Goal: Information Seeking & Learning: Learn about a topic

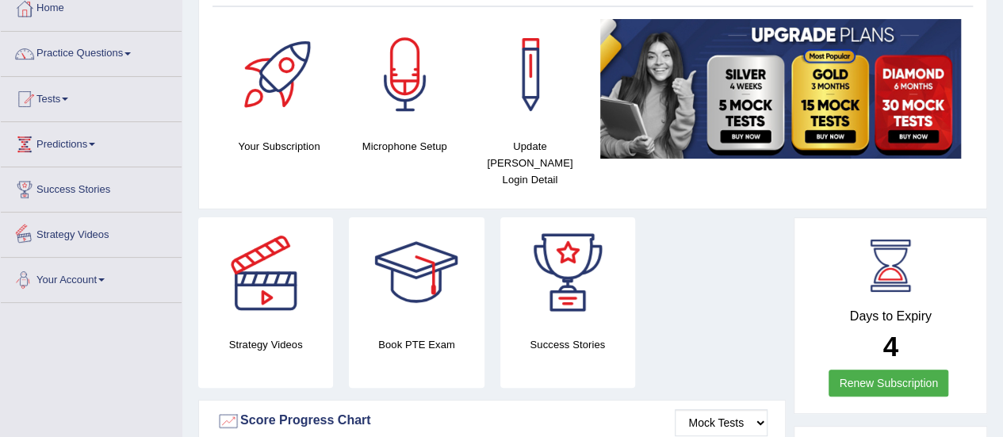
scroll to position [63, 0]
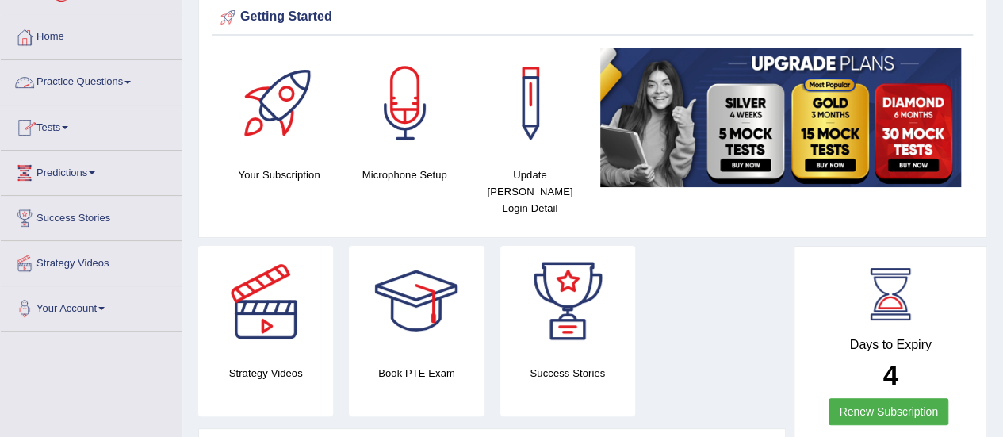
click at [95, 85] on link "Practice Questions" at bounding box center [91, 80] width 181 height 40
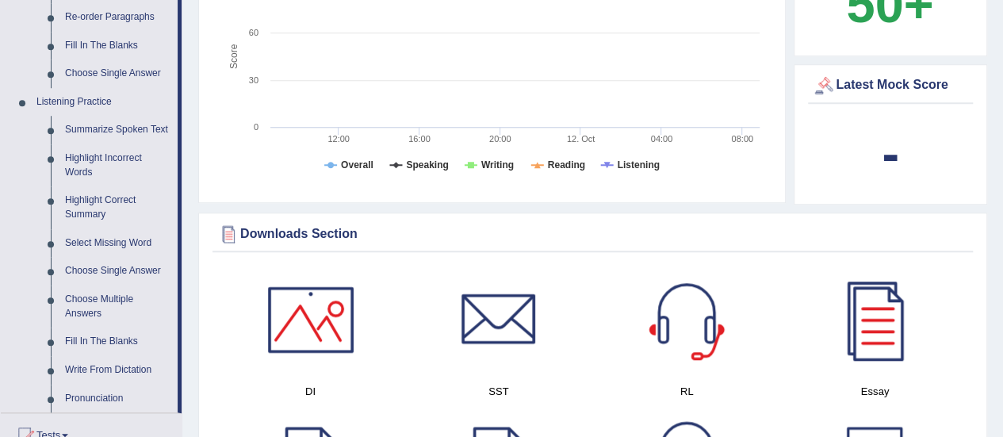
scroll to position [634, 0]
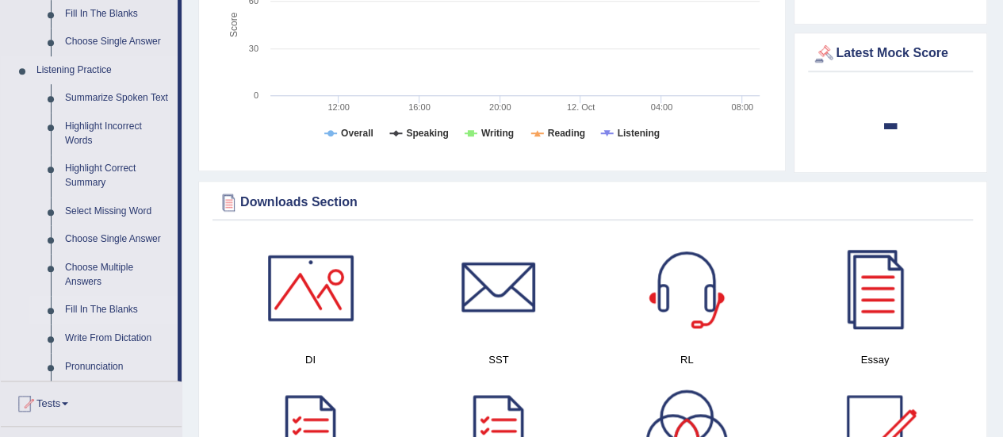
click at [105, 307] on link "Fill In The Blanks" at bounding box center [118, 310] width 120 height 29
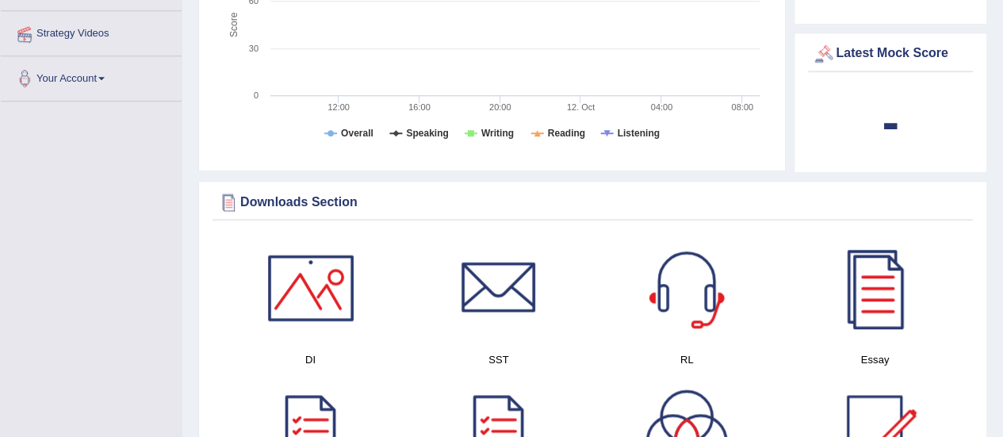
scroll to position [366, 0]
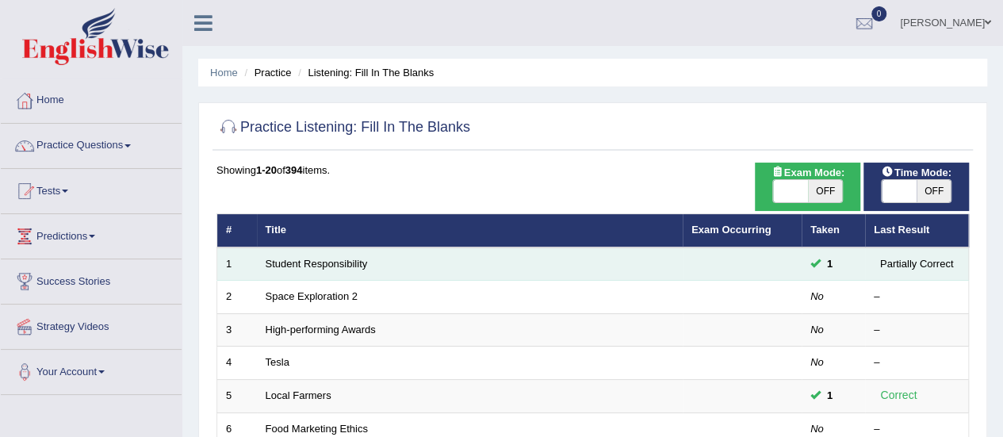
click at [287, 254] on td "Student Responsibility" at bounding box center [470, 263] width 426 height 33
click at [293, 262] on link "Student Responsibility" at bounding box center [317, 264] width 102 height 12
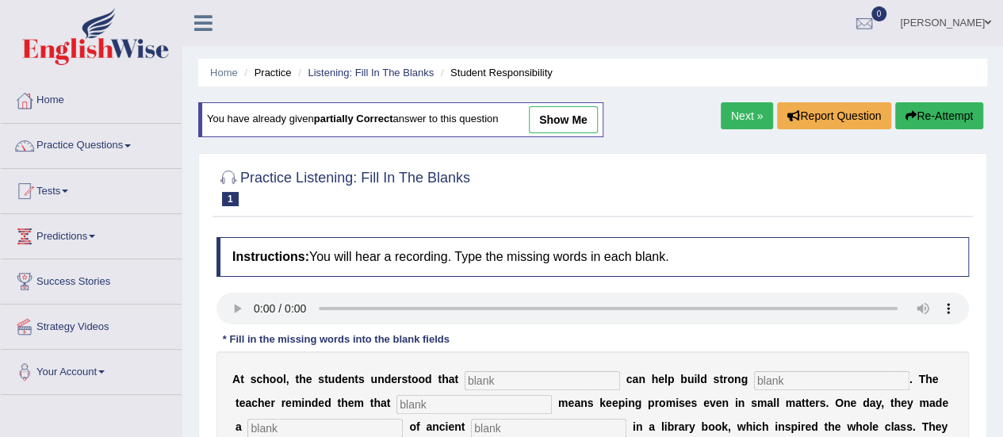
click at [739, 117] on link "Next »" at bounding box center [746, 115] width 52 height 27
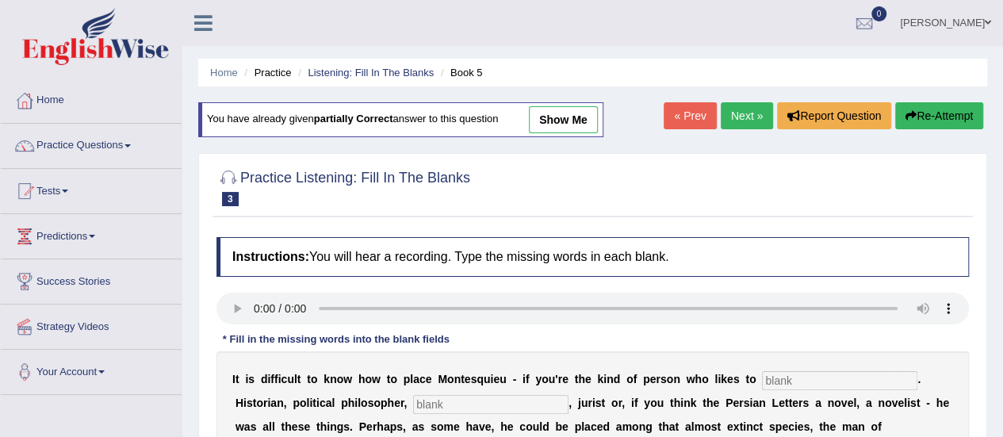
click at [739, 117] on link "Next »" at bounding box center [746, 115] width 52 height 27
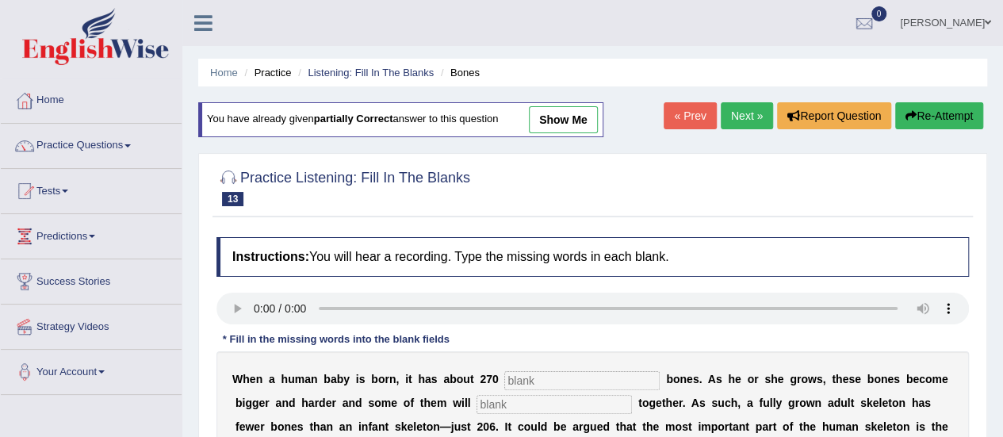
click at [739, 117] on link "Next »" at bounding box center [746, 115] width 52 height 27
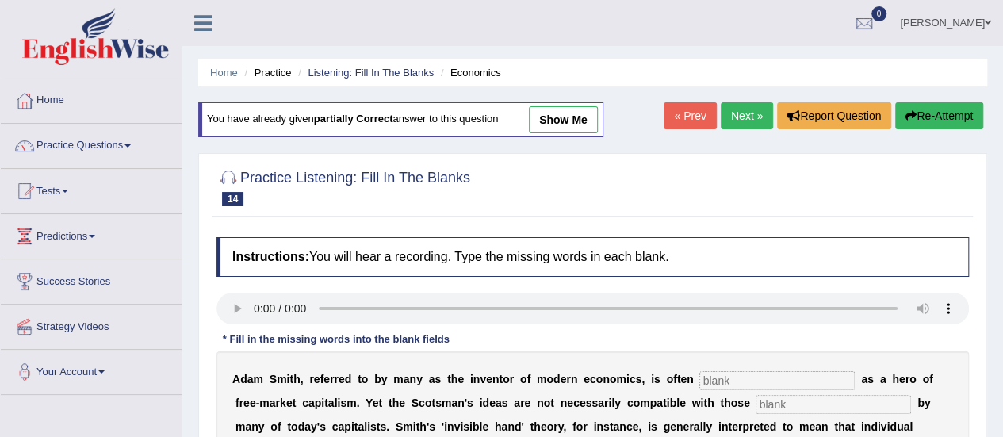
click at [739, 117] on link "Next »" at bounding box center [746, 115] width 52 height 27
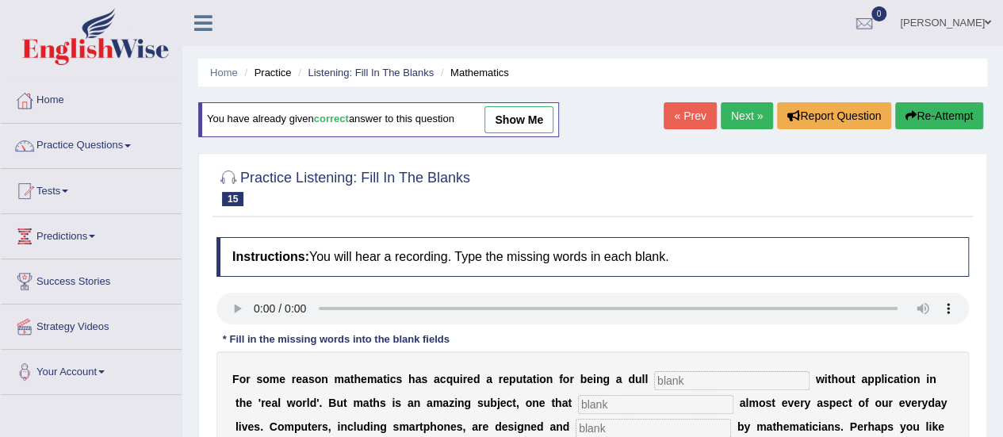
click at [739, 117] on link "Next »" at bounding box center [746, 115] width 52 height 27
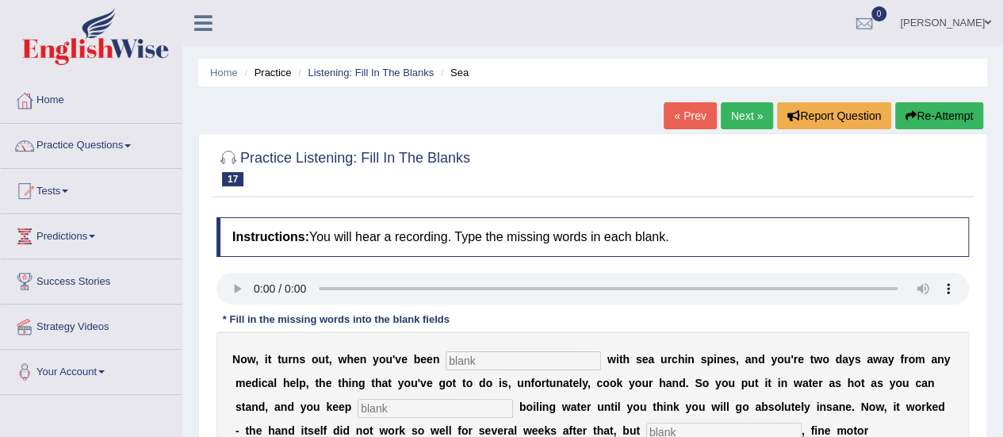
click at [739, 126] on link "Next »" at bounding box center [746, 115] width 52 height 27
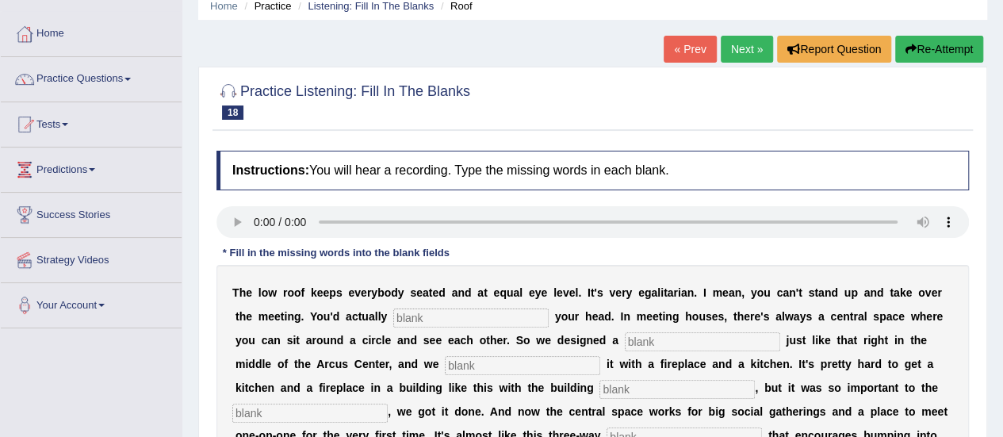
scroll to position [63, 0]
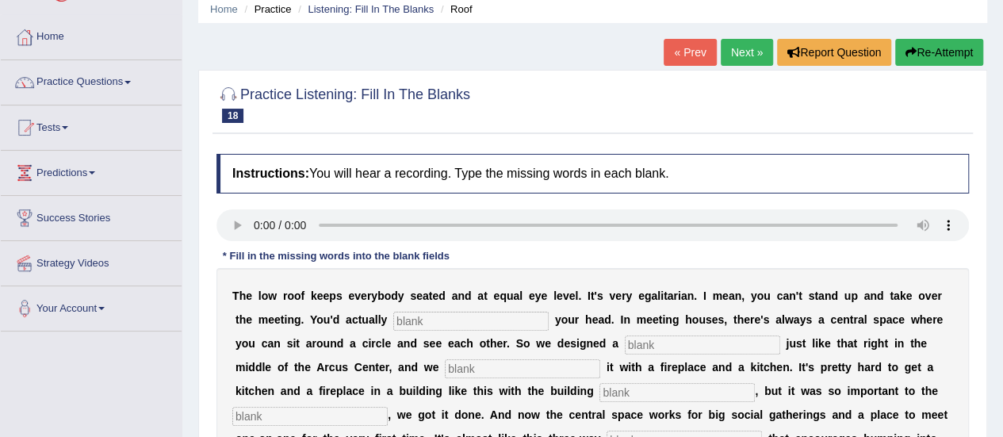
click at [683, 53] on link "« Prev" at bounding box center [689, 52] width 52 height 27
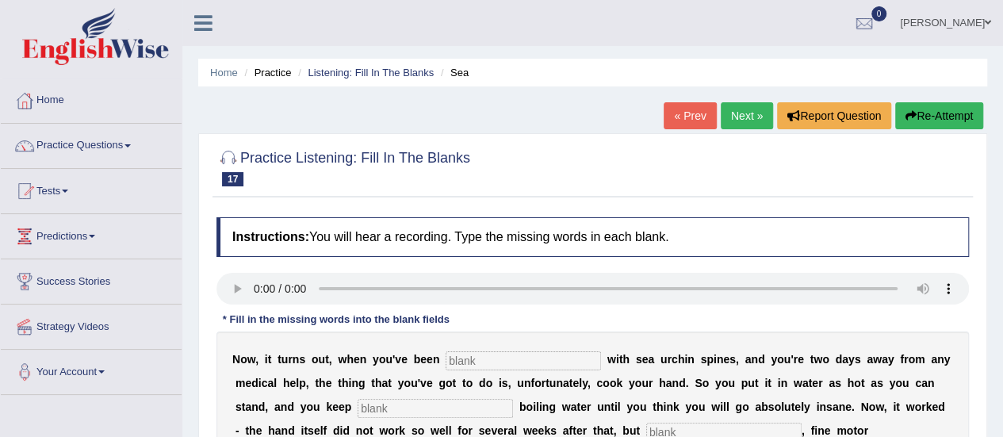
click at [684, 120] on link "« Prev" at bounding box center [689, 115] width 52 height 27
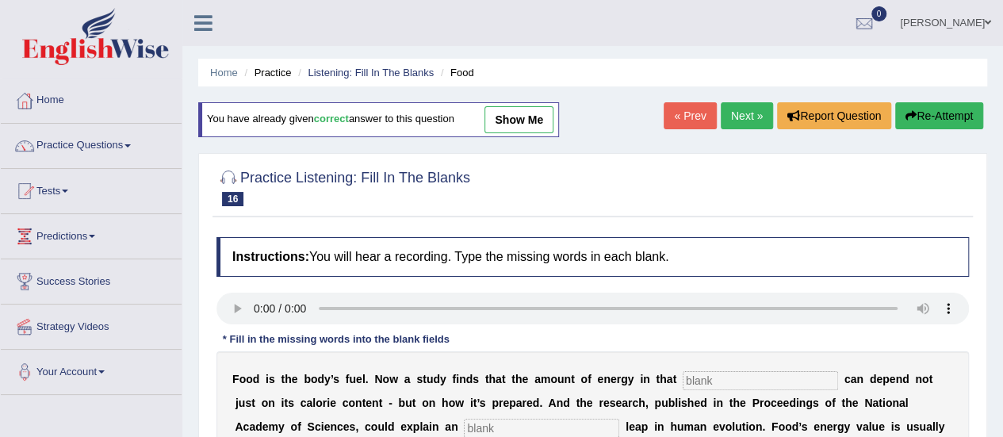
click at [754, 113] on link "Next »" at bounding box center [746, 115] width 52 height 27
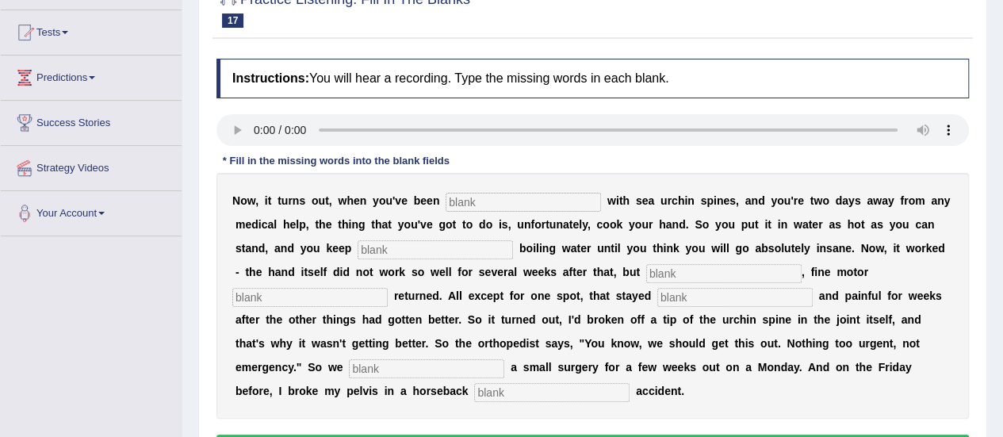
scroll to position [190, 0]
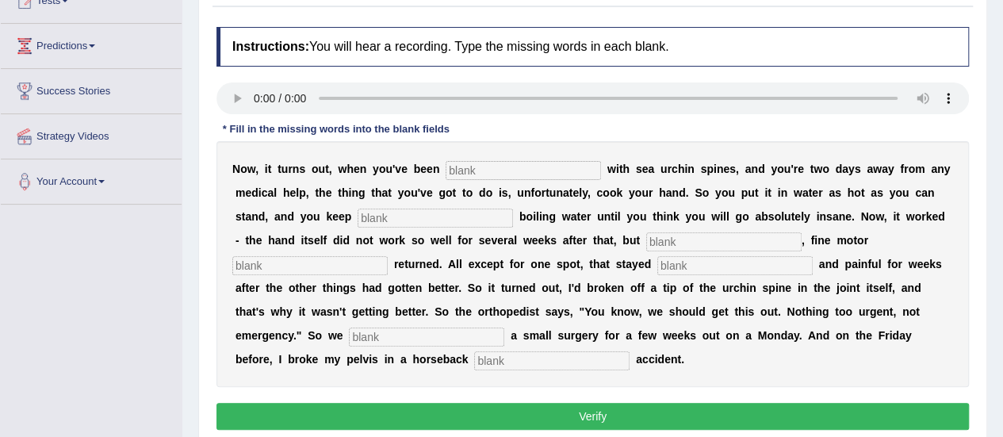
click at [480, 167] on input "text" at bounding box center [522, 170] width 155 height 19
click at [232, 112] on div "Instructions: You will hear a recording. Type the missing words in each blank. …" at bounding box center [592, 230] width 760 height 423
click at [485, 173] on input "text" at bounding box center [522, 170] width 155 height 19
type input "stabbed"
click at [476, 219] on input "text" at bounding box center [434, 217] width 155 height 19
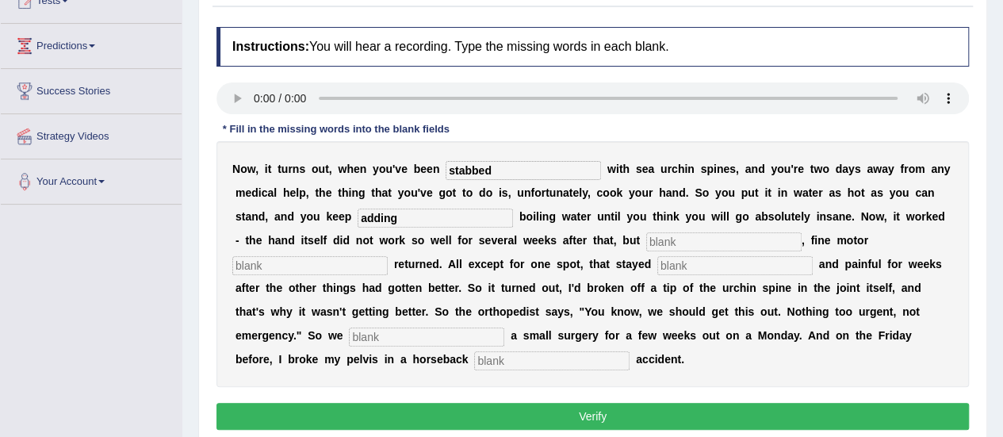
type input "adding"
click at [669, 234] on input "text" at bounding box center [723, 241] width 155 height 19
type input "eventually"
click at [285, 277] on div "N o w , i t t u r n s o u t , w h e n y o u ' v e b e e n stabbed w i t h s e a…" at bounding box center [592, 264] width 752 height 246
click at [299, 266] on input "text" at bounding box center [309, 265] width 155 height 19
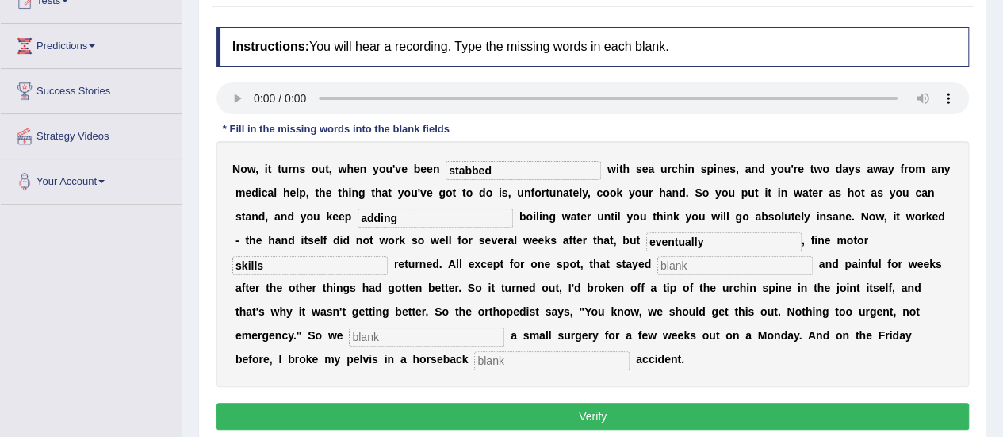
type input "skills"
click at [691, 261] on input "text" at bounding box center [734, 265] width 155 height 19
type input "stiff"
click at [426, 334] on input "text" at bounding box center [426, 336] width 155 height 19
type input "schuled"
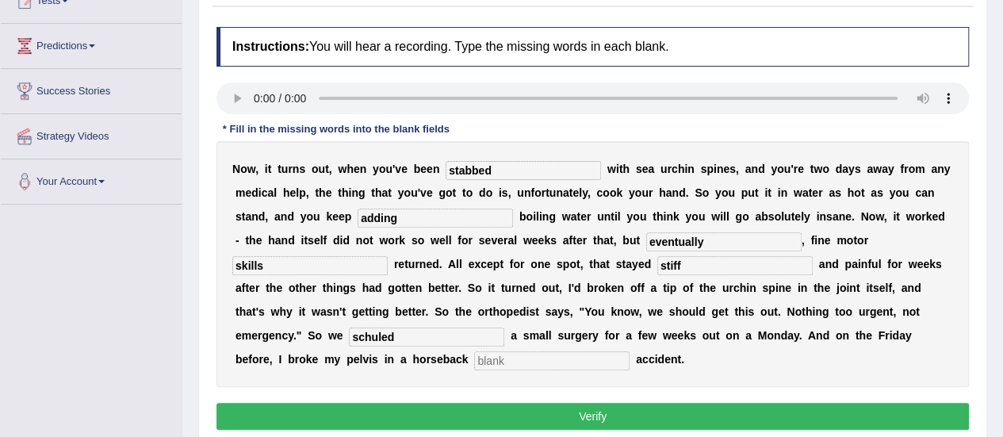
click at [519, 361] on input "text" at bounding box center [551, 360] width 155 height 19
type input "riding"
click at [537, 410] on button "Verify" at bounding box center [592, 416] width 752 height 27
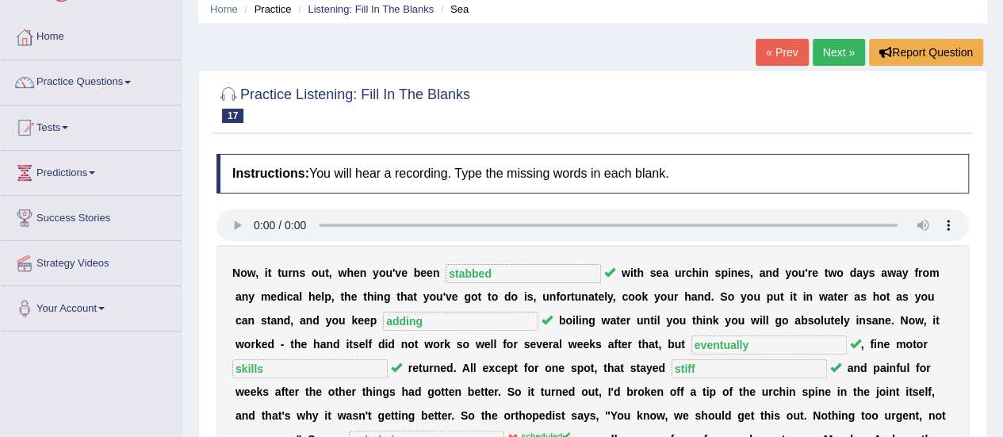
scroll to position [32, 0]
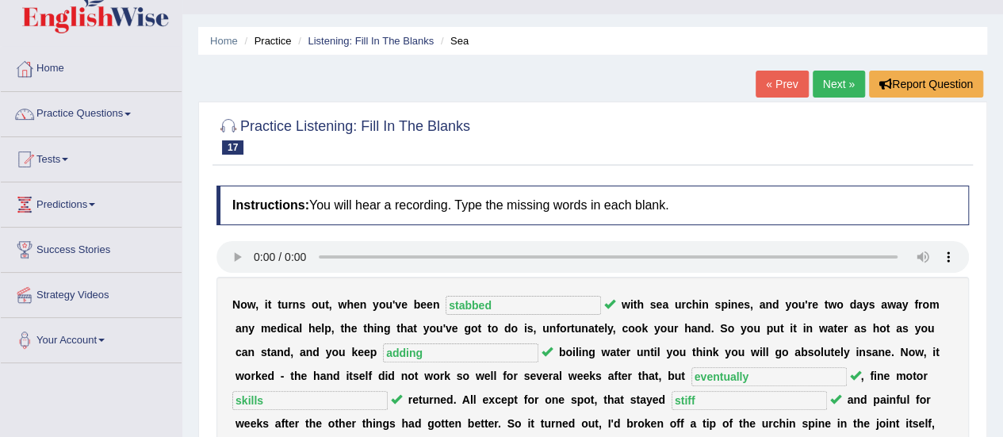
click at [848, 82] on link "Next »" at bounding box center [838, 84] width 52 height 27
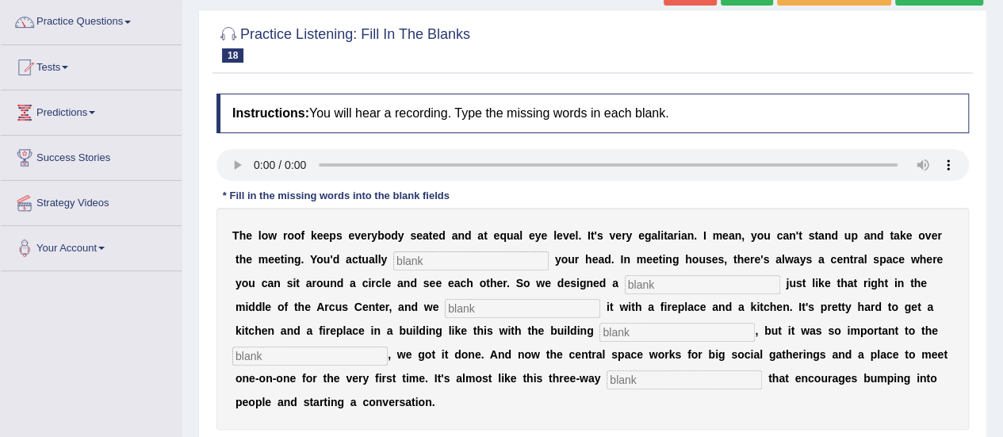
scroll to position [127, 0]
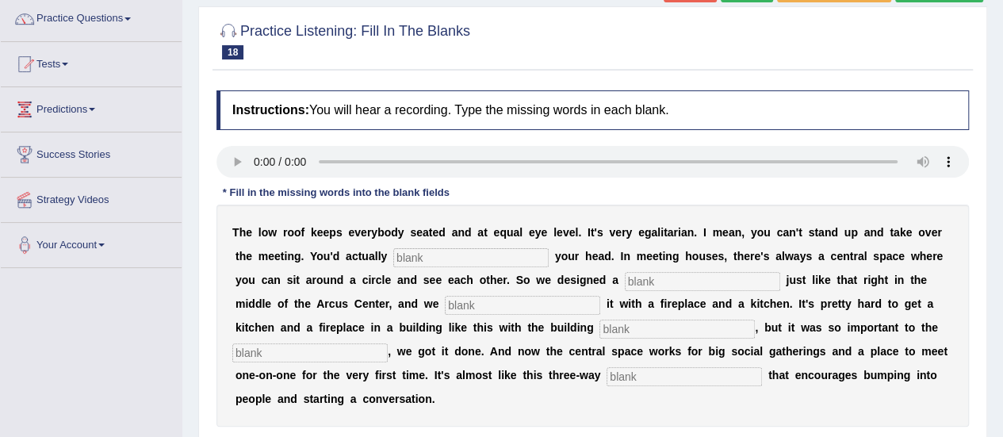
click at [718, 158] on div "Instructions: You will hear a recording. Type the missing words in each blank. …" at bounding box center [592, 281] width 760 height 399
click at [506, 258] on input "text" at bounding box center [470, 257] width 155 height 19
type input "bump"
click at [663, 280] on input "text" at bounding box center [702, 281] width 155 height 19
type input "space"
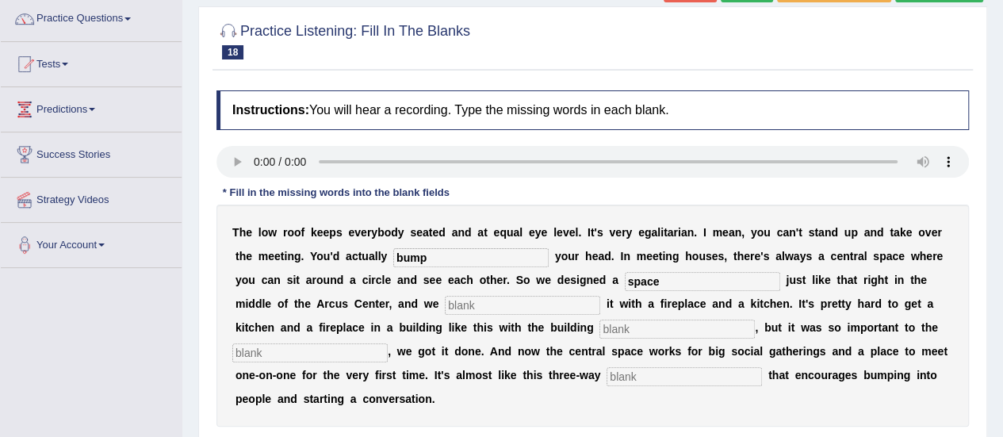
click at [559, 314] on div "T h e l o w r o o f k e e p s e v e r y b o d y s e a t e d a n d a t e q u a l…" at bounding box center [592, 315] width 752 height 222
click at [529, 299] on input "text" at bounding box center [522, 305] width 155 height 19
type input "anchored"
click at [666, 327] on input "text" at bounding box center [676, 328] width 155 height 19
type input "codes"
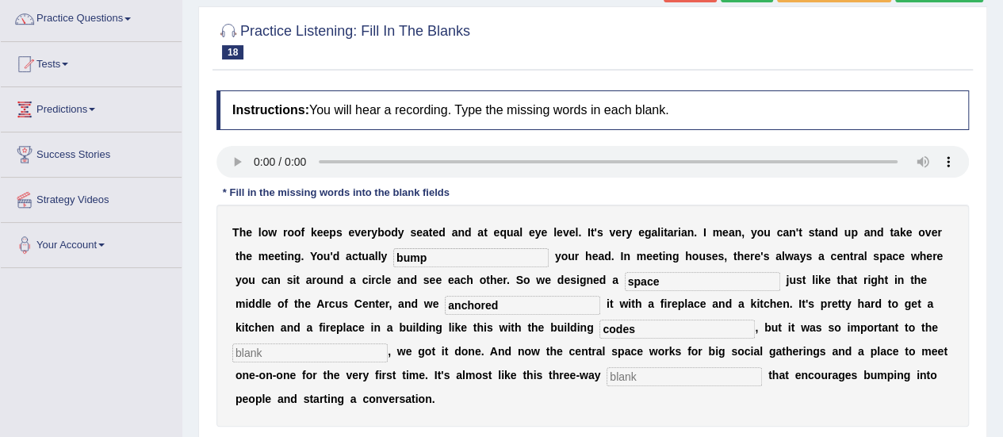
click at [309, 353] on input "text" at bounding box center [309, 352] width 155 height 19
type input "concept"
click at [678, 369] on input "text" at bounding box center [683, 376] width 155 height 19
type input "intersection"
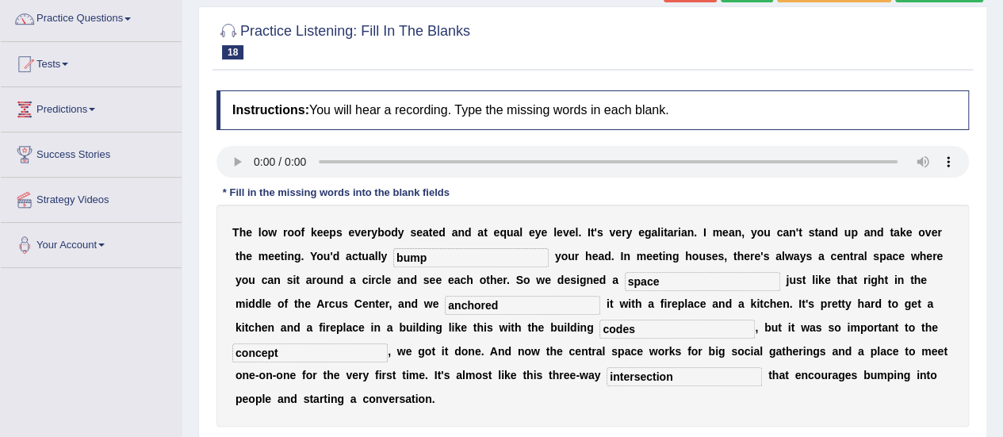
scroll to position [395, 0]
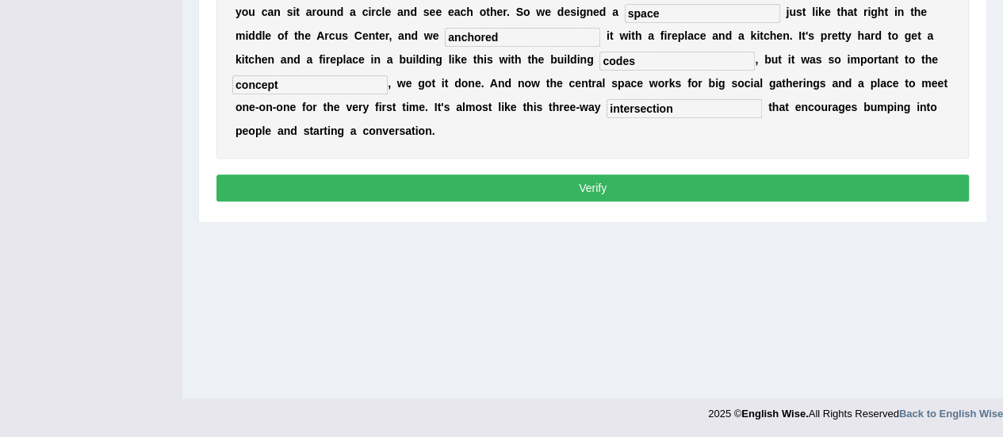
click at [828, 181] on button "Verify" at bounding box center [592, 187] width 752 height 27
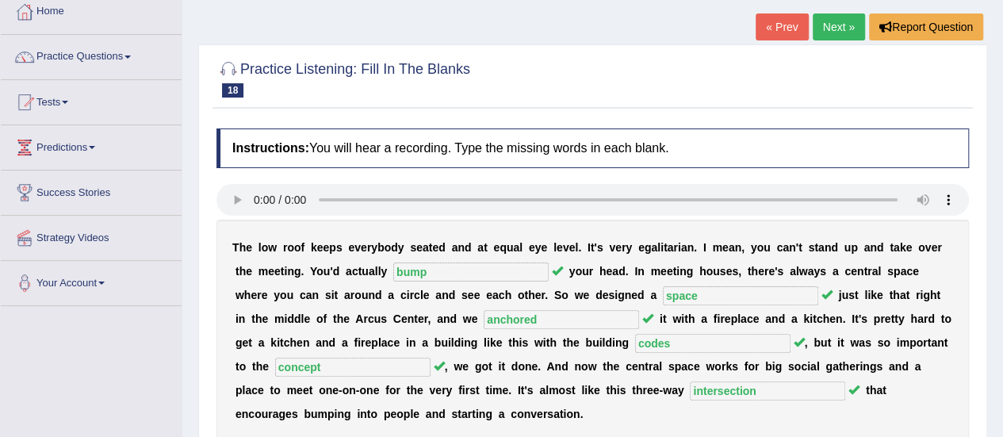
scroll to position [86, 0]
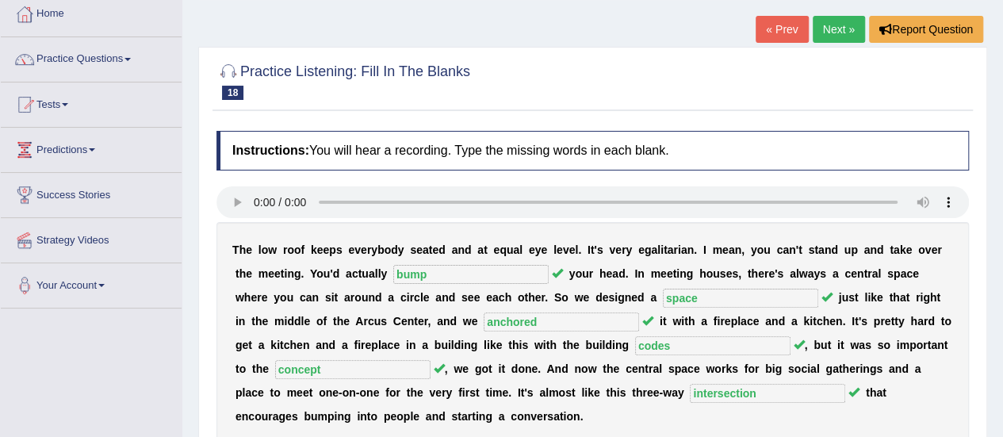
click at [838, 33] on link "Next »" at bounding box center [838, 29] width 52 height 27
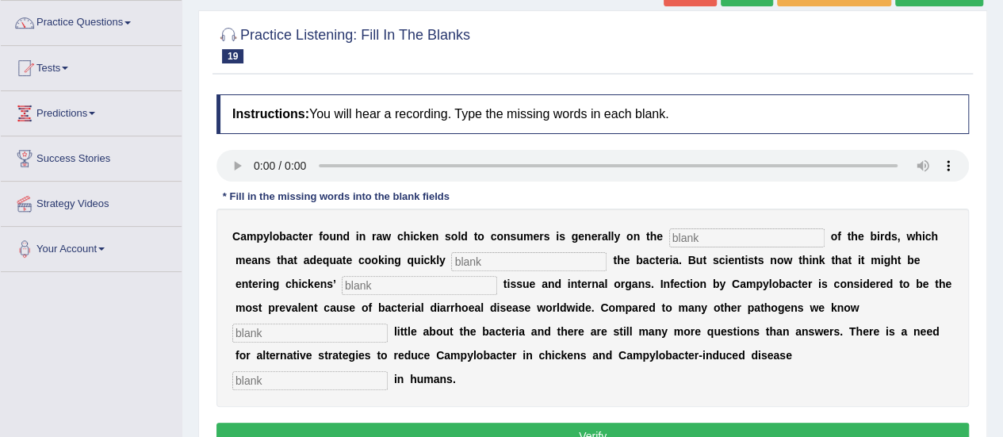
scroll to position [122, 0]
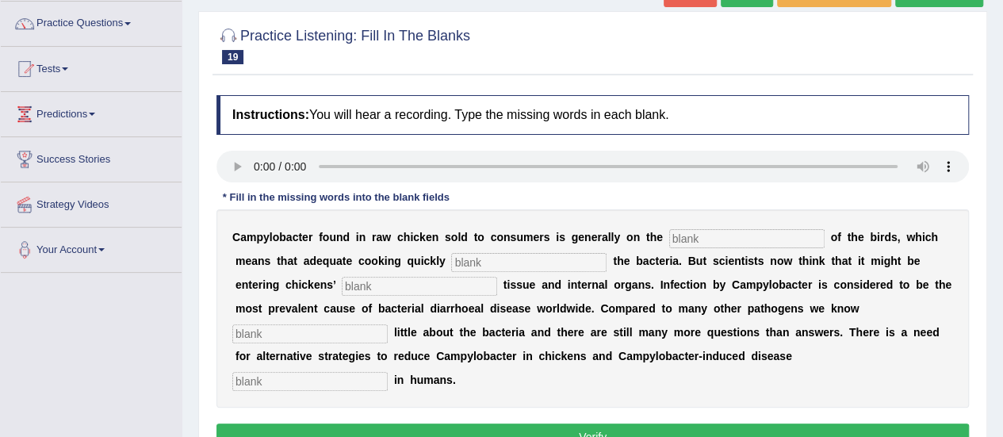
click at [794, 197] on div "Instructions: You will hear a recording. Type the missing words in each blank. …" at bounding box center [592, 275] width 760 height 376
click at [724, 229] on input "text" at bounding box center [746, 238] width 155 height 19
type input "surface"
click at [510, 264] on input "text" at bounding box center [528, 262] width 155 height 19
type input "destroys"
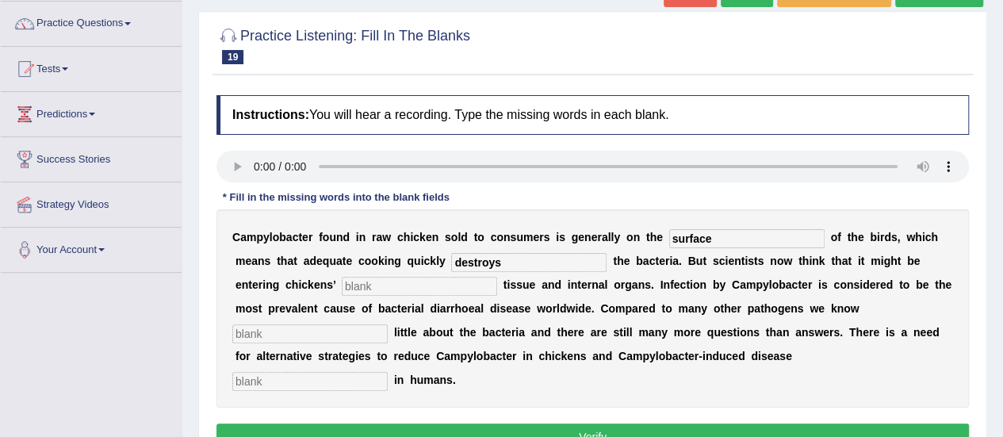
click at [458, 292] on input "text" at bounding box center [419, 286] width 155 height 19
type input "muscles"
click at [271, 335] on input "text" at bounding box center [309, 333] width 155 height 19
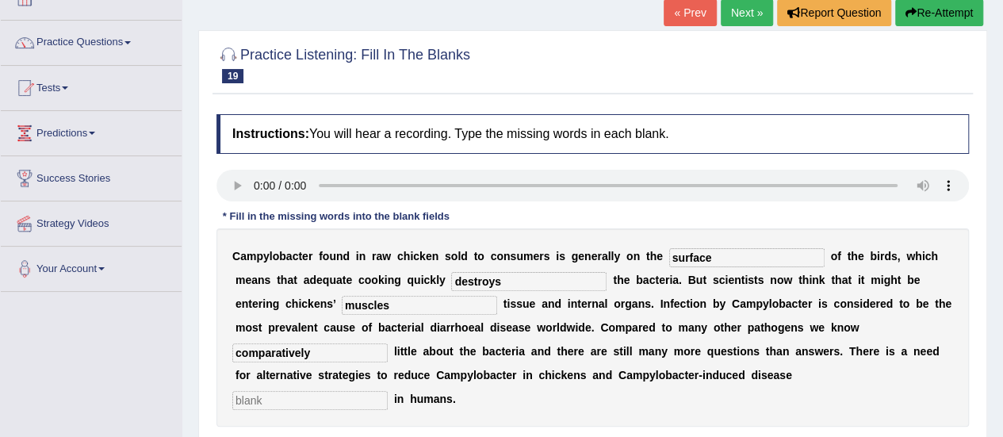
scroll to position [101, 0]
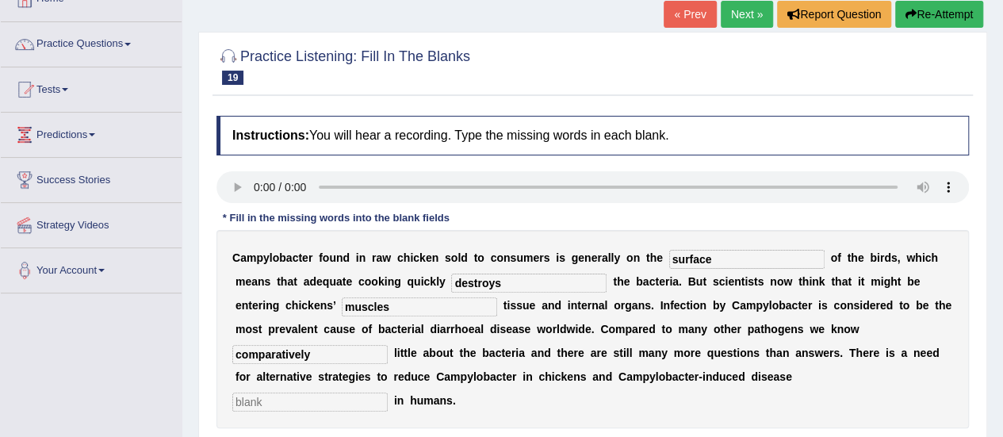
type input "comparatively"
click at [388, 392] on input "text" at bounding box center [309, 401] width 155 height 19
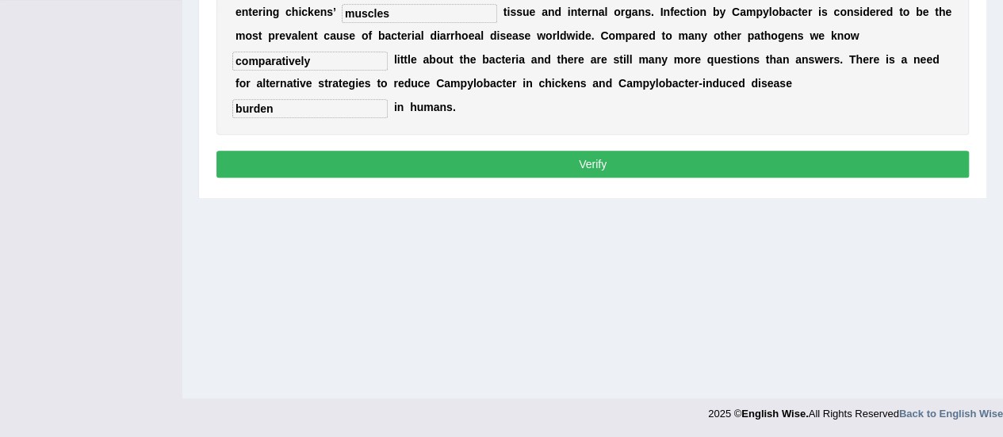
type input "burden"
click at [807, 151] on button "Verify" at bounding box center [592, 164] width 752 height 27
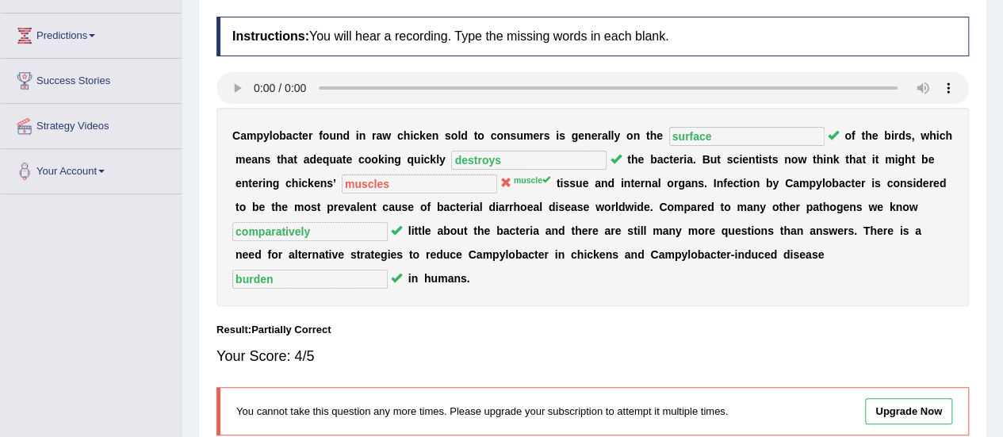
scroll to position [55, 0]
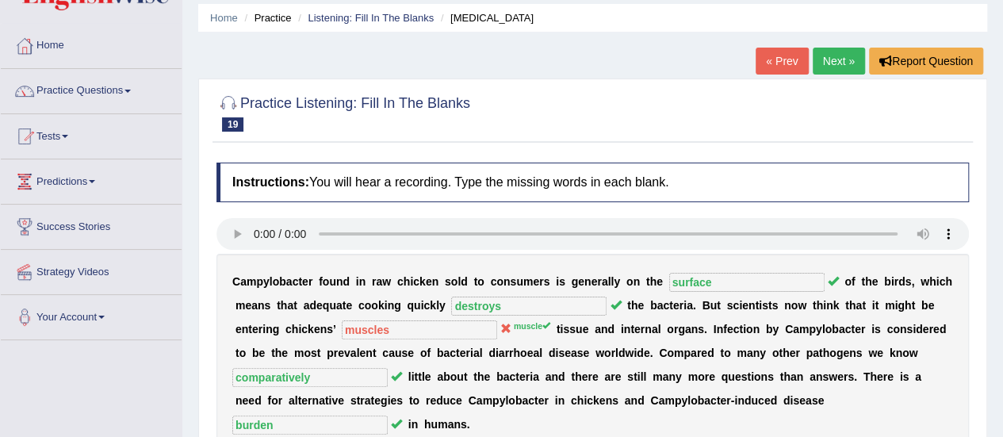
click at [839, 55] on link "Next »" at bounding box center [838, 61] width 52 height 27
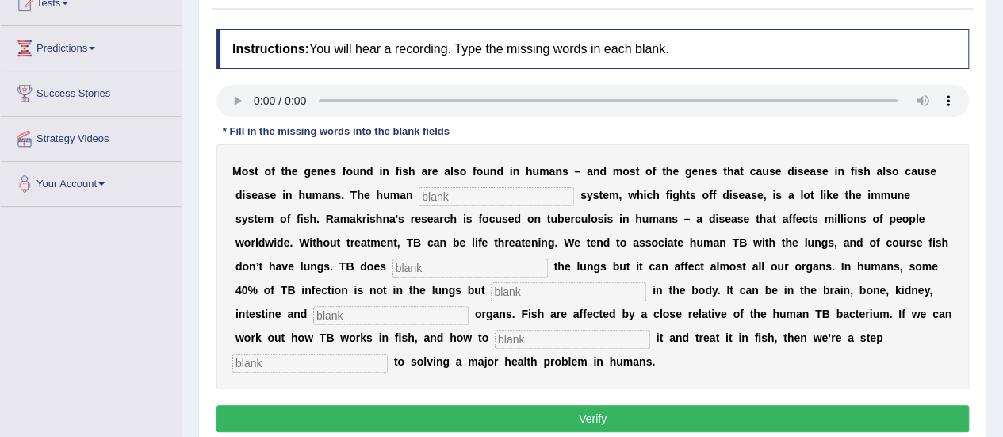
scroll to position [190, 0]
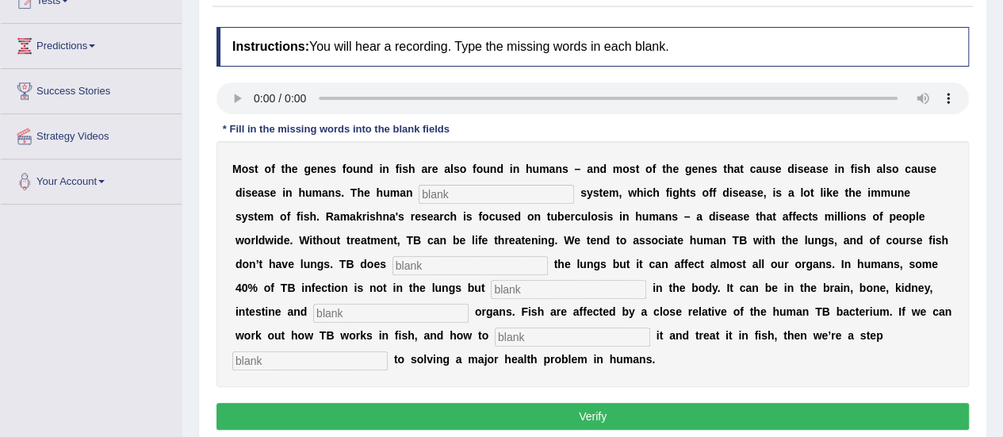
click at [483, 200] on input "text" at bounding box center [495, 194] width 155 height 19
type input "immune"
click at [511, 264] on input "text" at bounding box center [469, 265] width 155 height 19
type input "effect"
click at [560, 282] on input "text" at bounding box center [568, 289] width 155 height 19
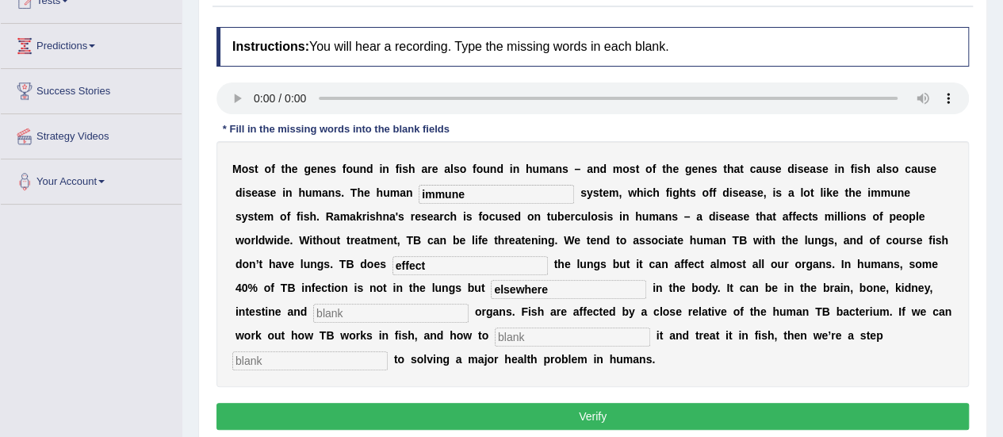
type input "elsewhere"
click at [419, 307] on input "text" at bounding box center [390, 313] width 155 height 19
type input "reproductive"
click at [560, 330] on input "text" at bounding box center [572, 336] width 155 height 19
type input "prevent"
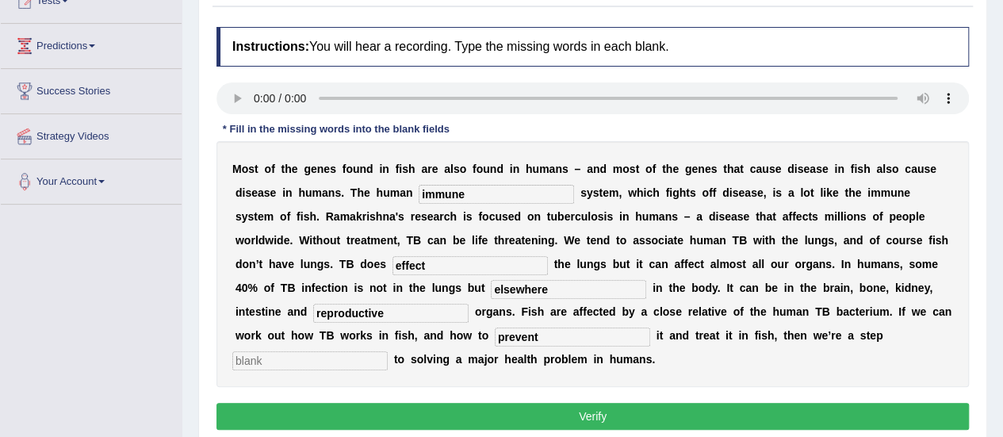
click at [354, 353] on input "text" at bounding box center [309, 360] width 155 height 19
type input "closer"
click at [392, 408] on button "Verify" at bounding box center [592, 416] width 752 height 27
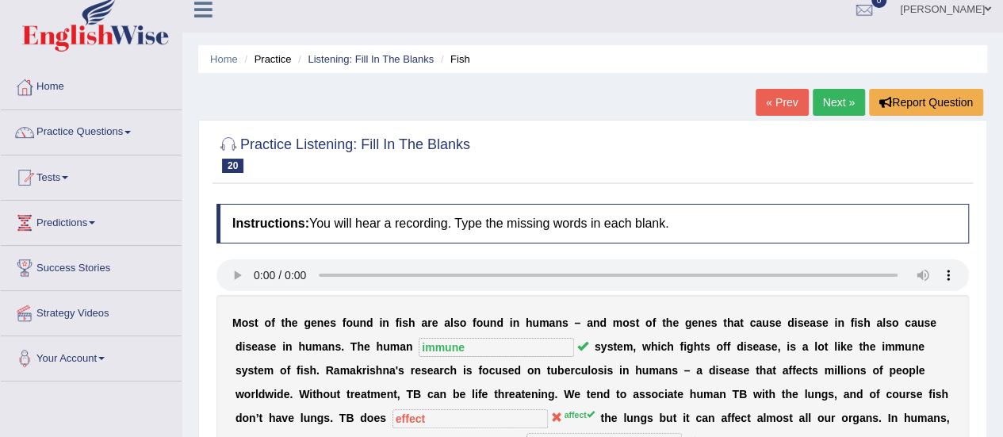
scroll to position [0, 0]
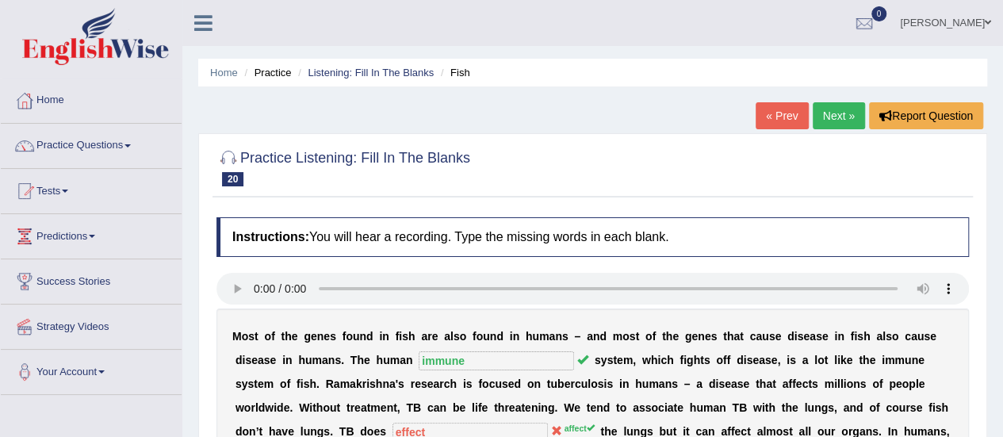
click at [829, 119] on link "Next »" at bounding box center [838, 115] width 52 height 27
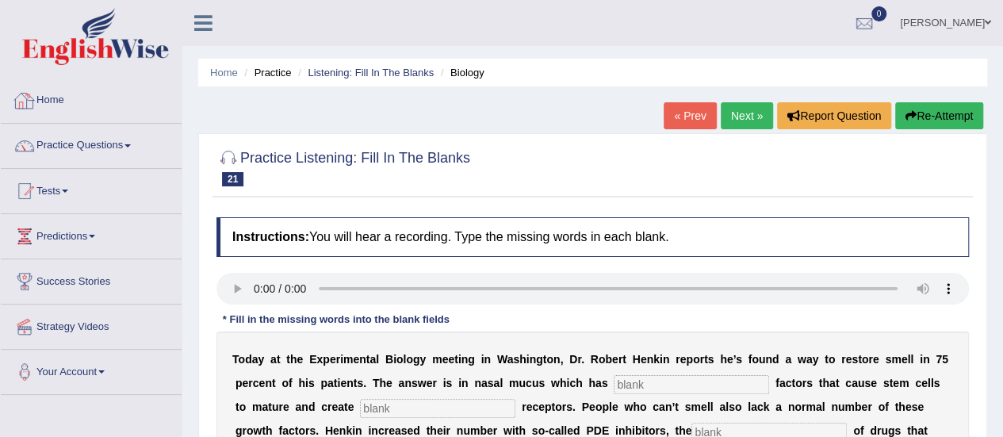
click at [30, 110] on div at bounding box center [25, 101] width 24 height 24
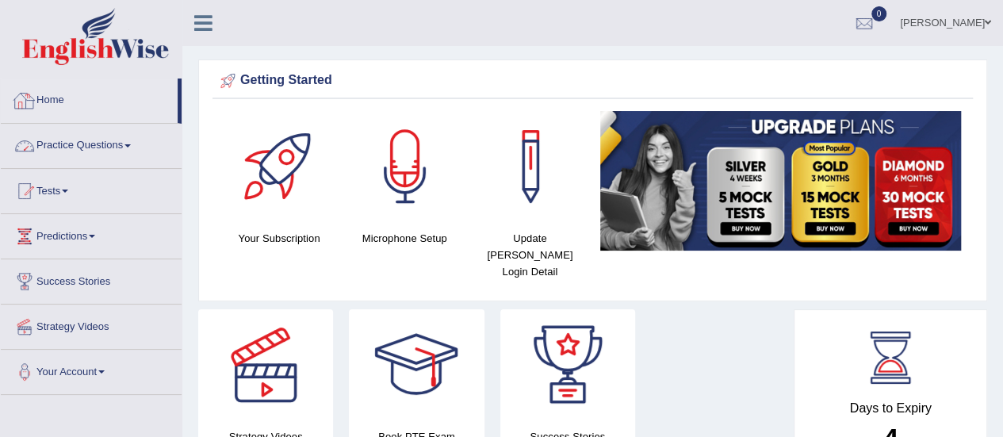
click at [36, 113] on link "Home" at bounding box center [89, 98] width 177 height 40
click at [100, 143] on link "Practice Questions" at bounding box center [91, 144] width 181 height 40
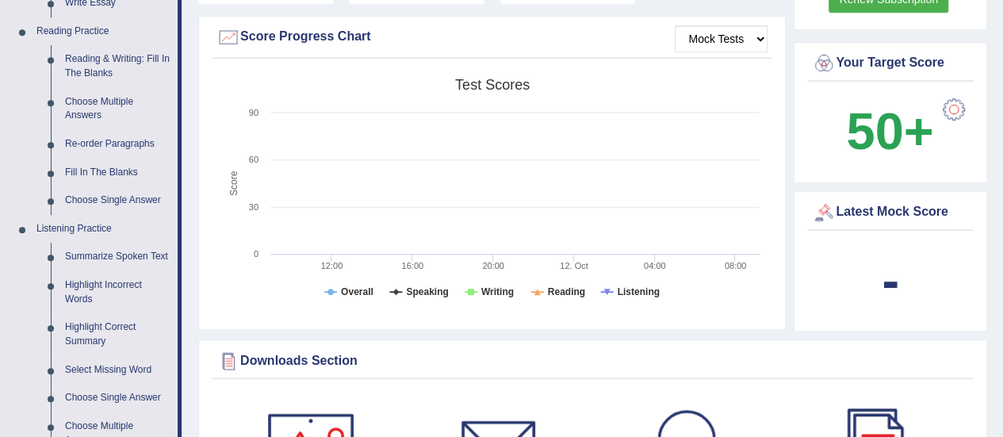
scroll to position [507, 0]
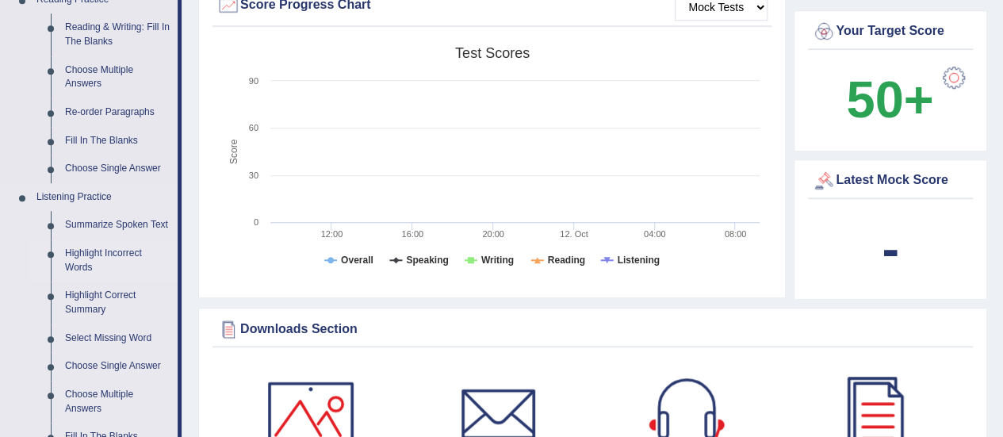
click at [94, 259] on link "Highlight Incorrect Words" at bounding box center [118, 260] width 120 height 42
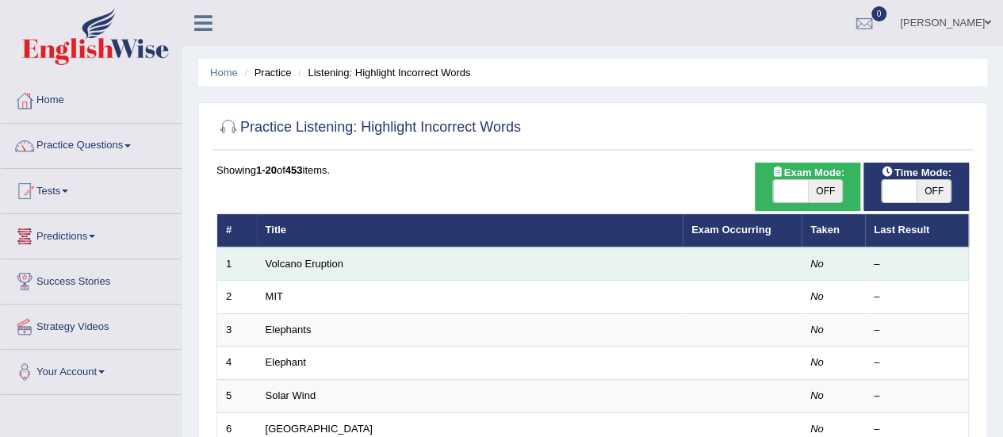
click at [292, 273] on td "Volcano Eruption" at bounding box center [470, 263] width 426 height 33
click at [292, 266] on link "Volcano Eruption" at bounding box center [305, 264] width 78 height 12
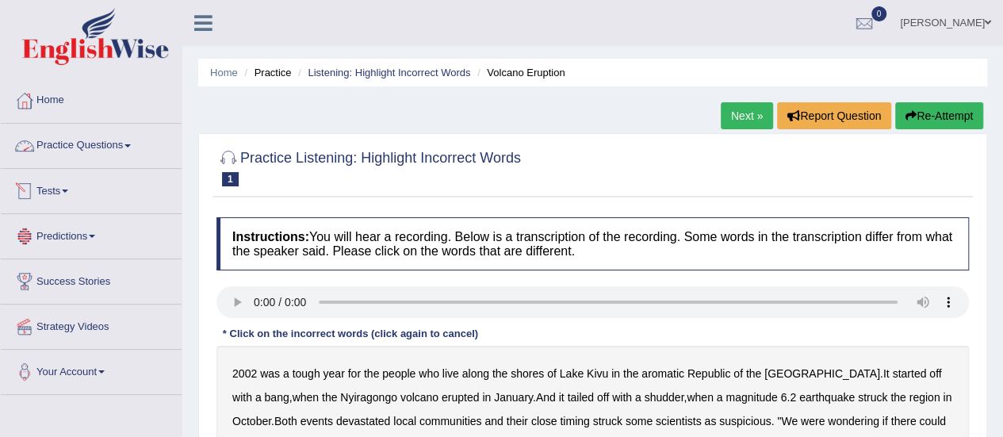
click at [85, 150] on link "Practice Questions" at bounding box center [91, 144] width 181 height 40
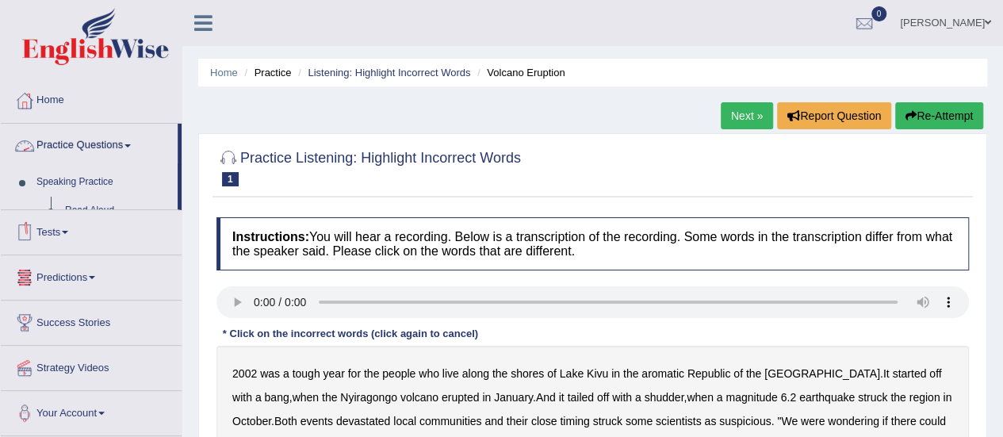
click at [85, 150] on link "Practice Questions" at bounding box center [89, 144] width 177 height 40
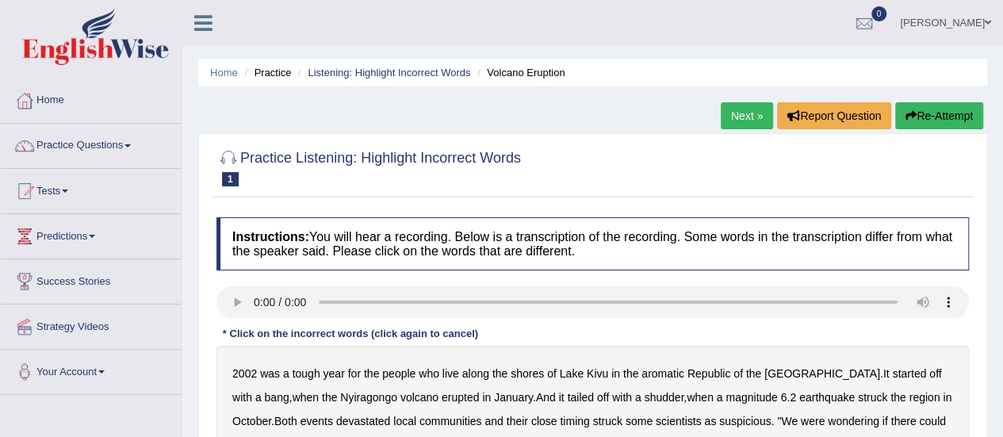
click at [86, 150] on link "Practice Questions" at bounding box center [91, 144] width 181 height 40
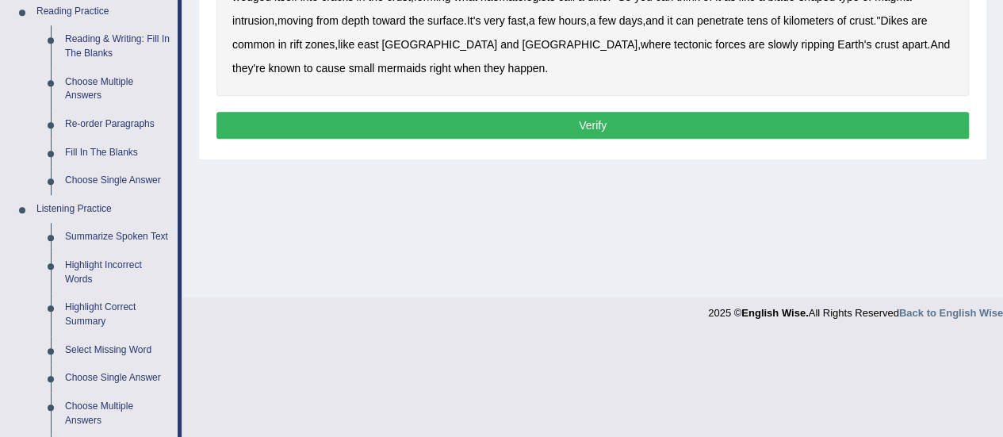
scroll to position [496, 0]
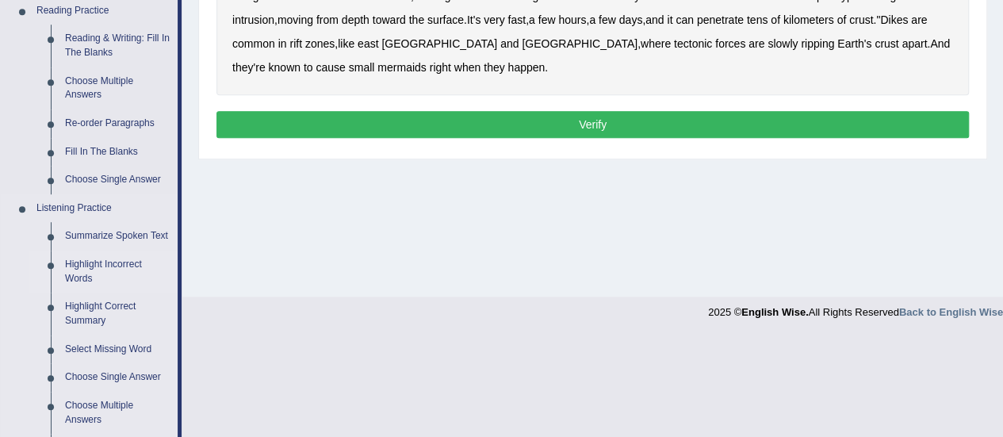
click at [84, 262] on link "Highlight Incorrect Words" at bounding box center [118, 271] width 120 height 42
click at [84, 262] on ul "Home Practice Questions Speaking Practice Read Aloud Repeat Sentence Describe I…" at bounding box center [91, 162] width 181 height 1160
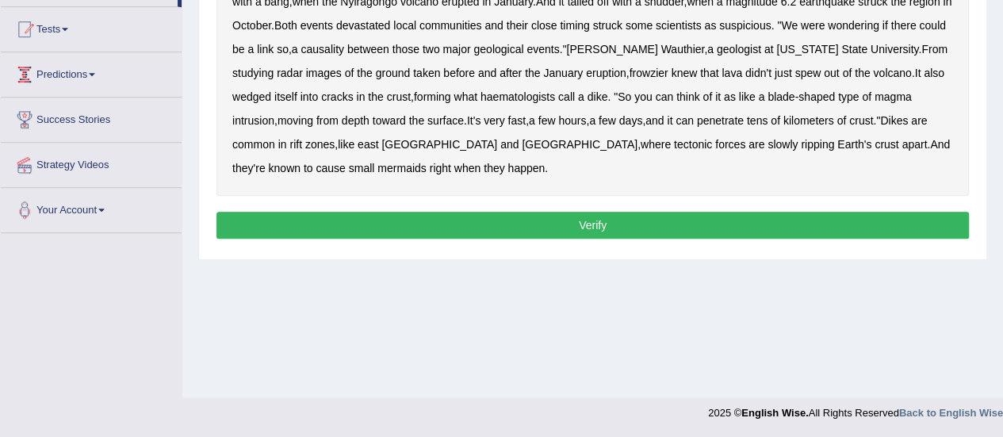
scroll to position [374, 0]
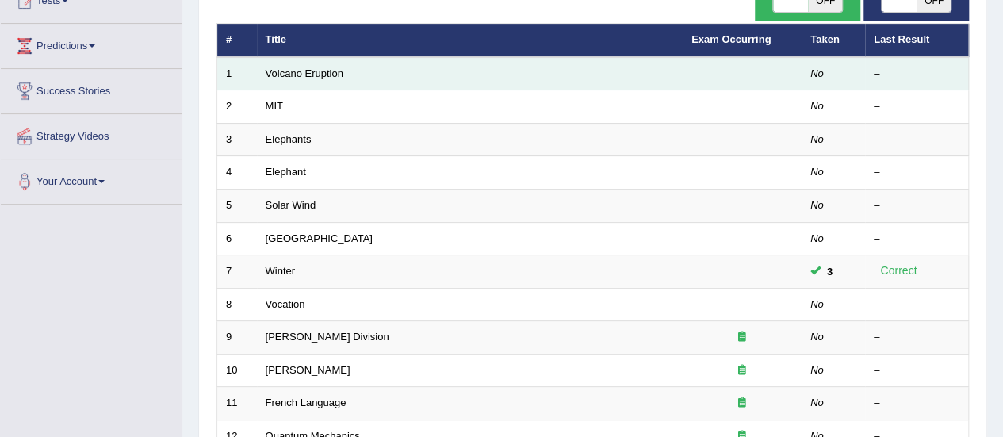
scroll to position [159, 0]
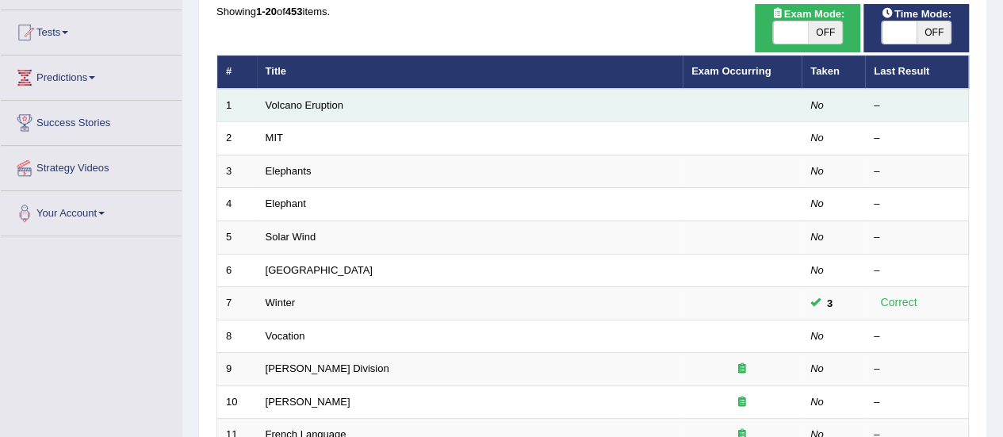
click at [292, 111] on td "Volcano Eruption" at bounding box center [470, 105] width 426 height 33
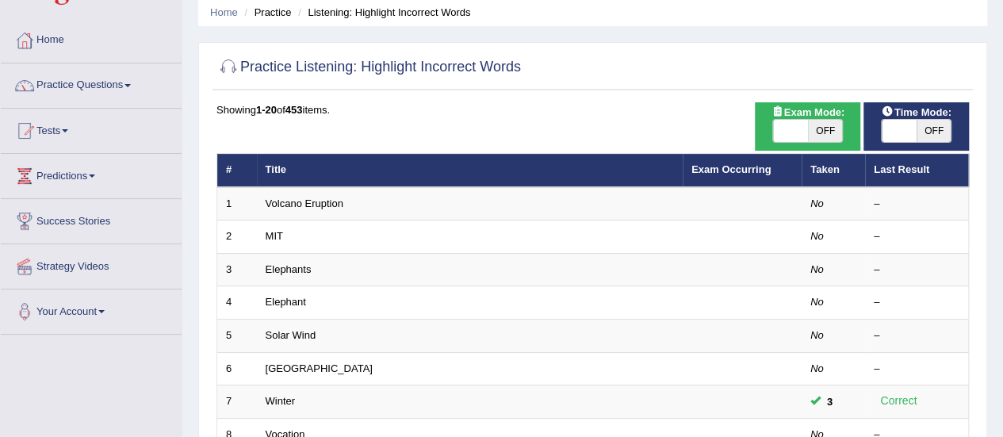
scroll to position [63, 0]
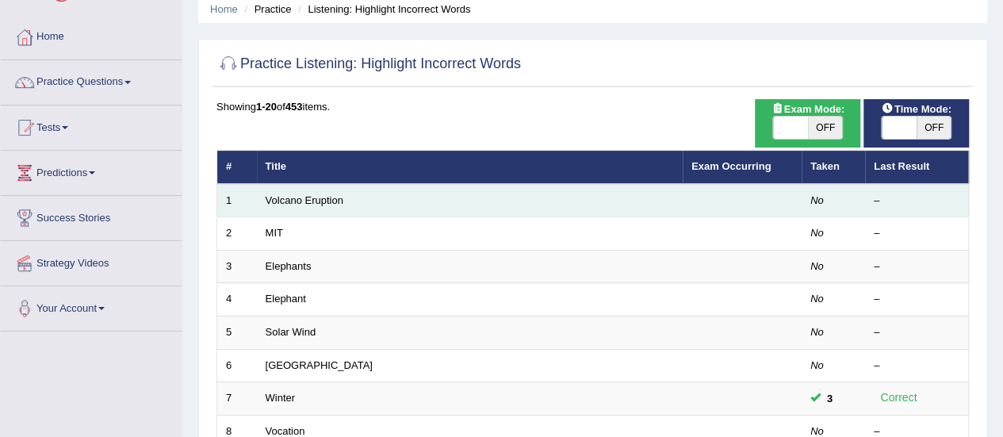
click at [305, 189] on td "Volcano Eruption" at bounding box center [470, 200] width 426 height 33
click at [306, 194] on link "Volcano Eruption" at bounding box center [305, 200] width 78 height 12
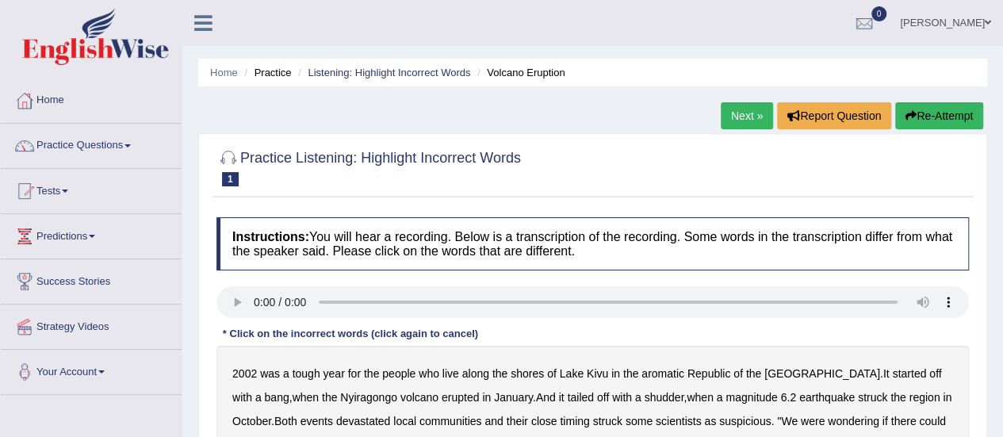
click at [729, 102] on link "Next »" at bounding box center [746, 115] width 52 height 27
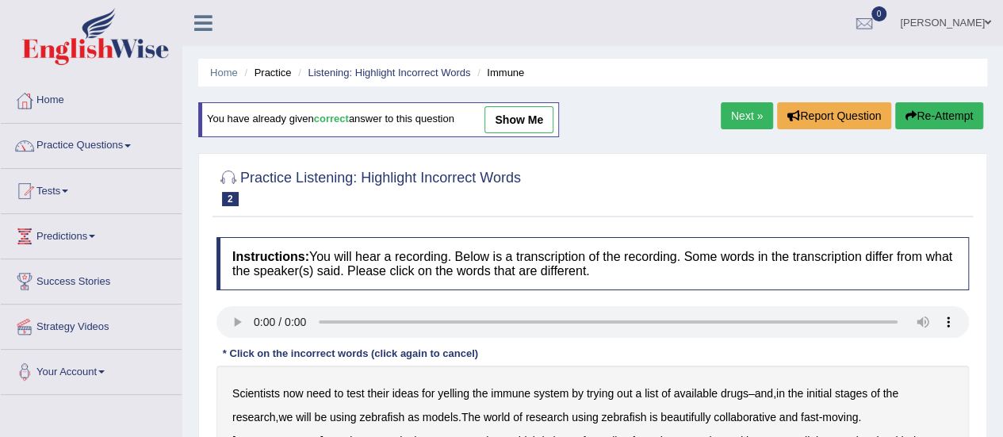
click at [729, 102] on link "Next »" at bounding box center [746, 115] width 52 height 27
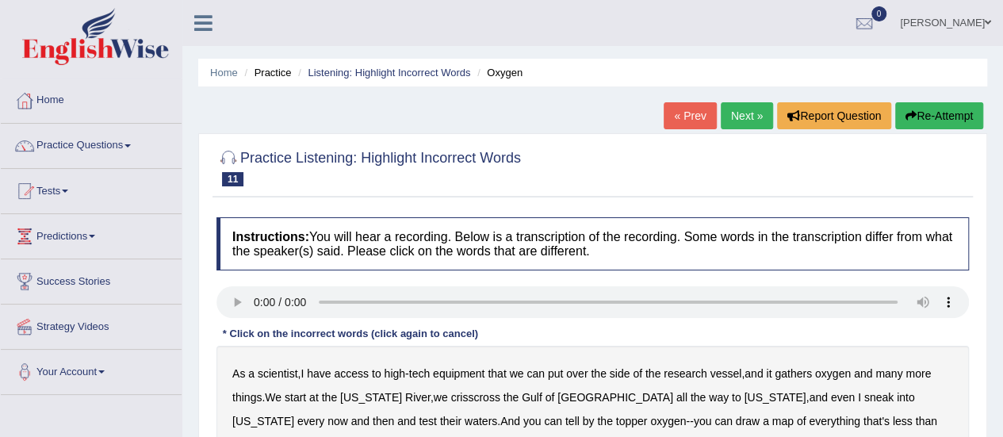
click at [741, 114] on link "Next »" at bounding box center [746, 115] width 52 height 27
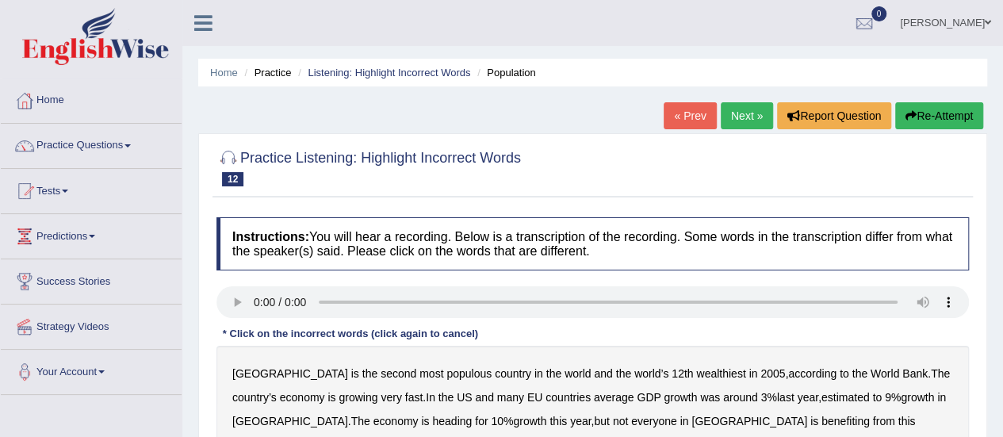
click at [741, 114] on link "Next »" at bounding box center [746, 115] width 52 height 27
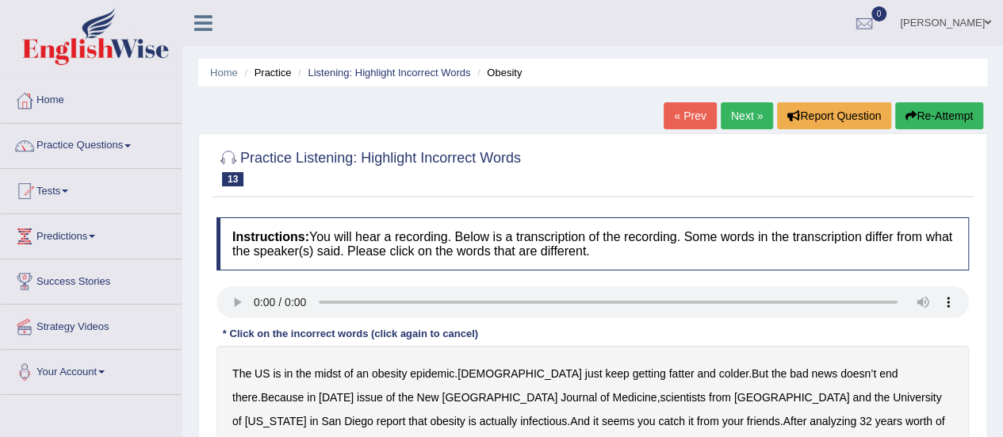
click at [741, 114] on link "Next »" at bounding box center [746, 115] width 52 height 27
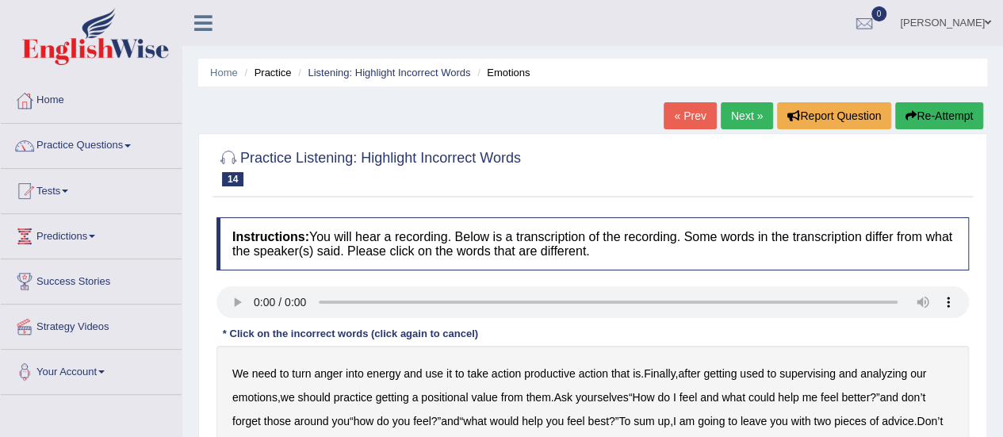
click at [741, 114] on link "Next »" at bounding box center [746, 115] width 52 height 27
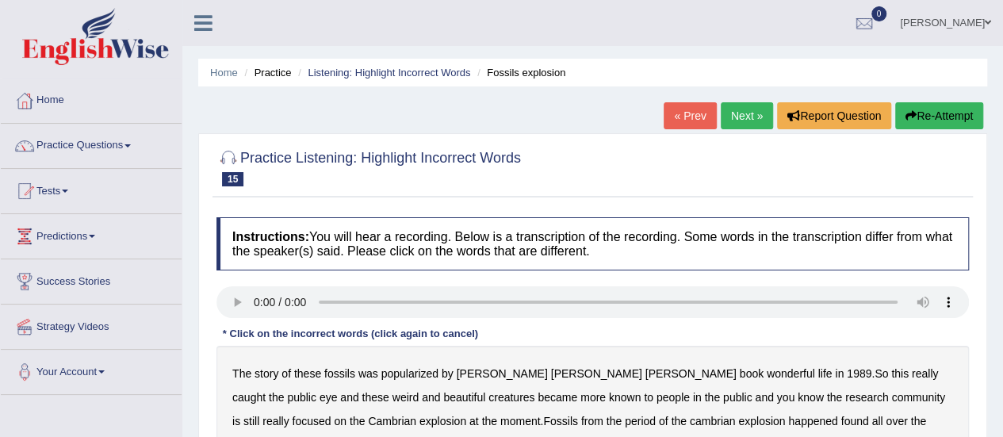
click at [741, 114] on link "Next »" at bounding box center [746, 115] width 52 height 27
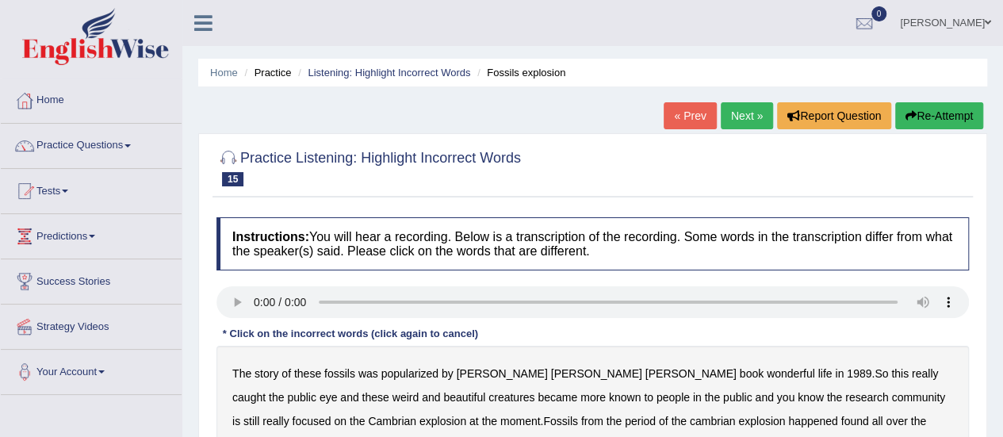
click at [741, 114] on link "Next »" at bounding box center [746, 115] width 52 height 27
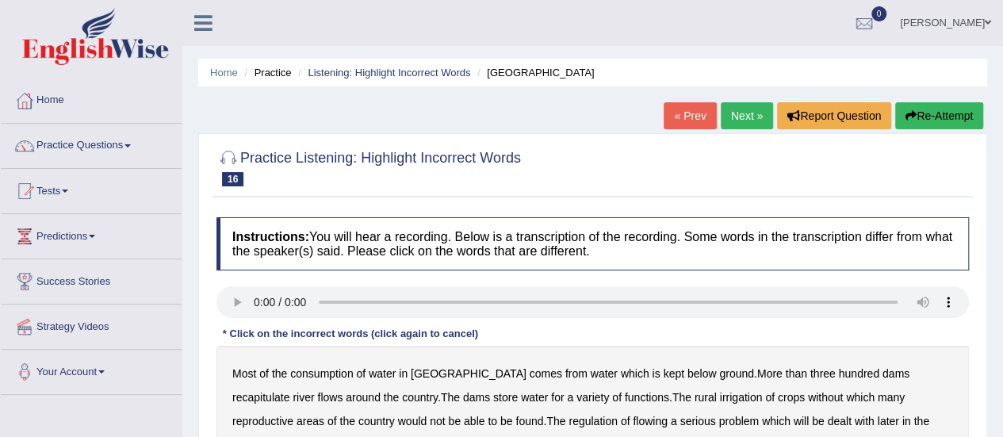
click at [693, 115] on link "« Prev" at bounding box center [689, 115] width 52 height 27
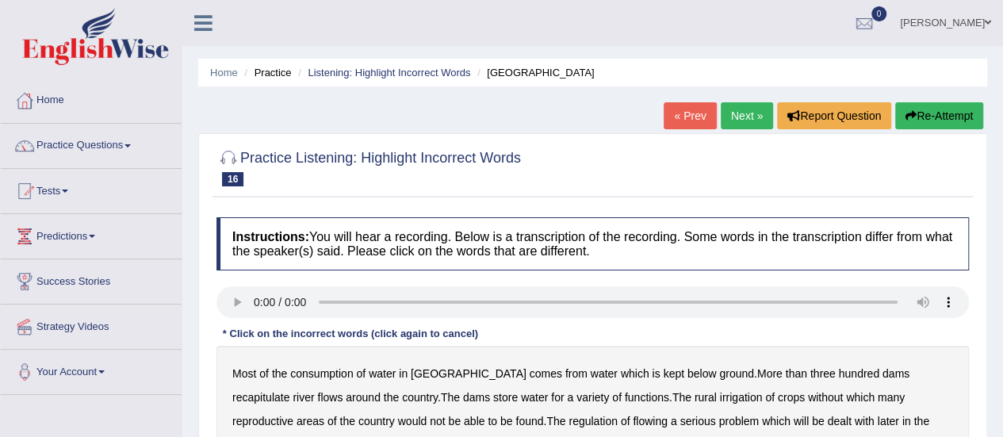
click at [693, 115] on link "« Prev" at bounding box center [689, 115] width 52 height 27
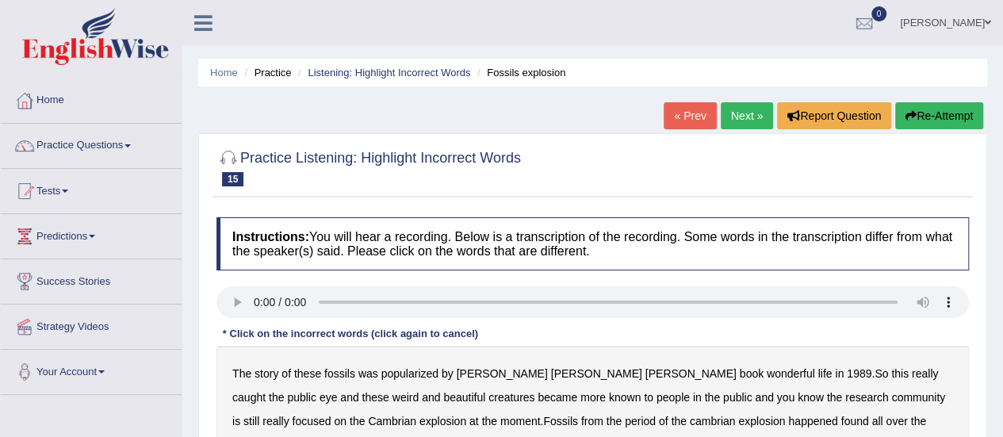
click at [693, 115] on link "« Prev" at bounding box center [689, 115] width 52 height 27
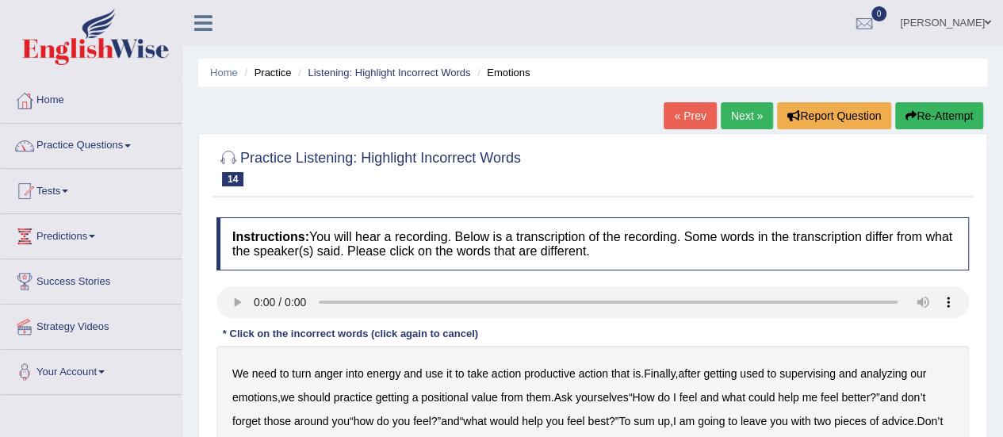
click at [693, 115] on link "« Prev" at bounding box center [689, 115] width 52 height 27
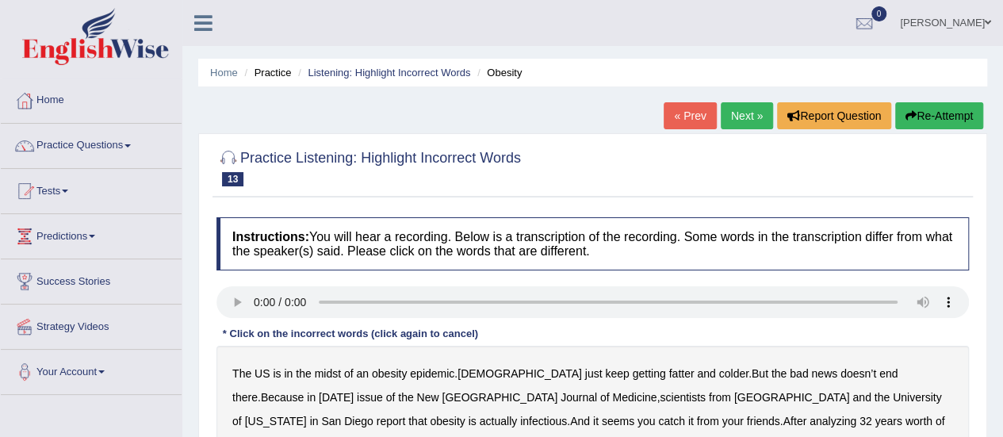
click at [693, 115] on link "« Prev" at bounding box center [689, 115] width 52 height 27
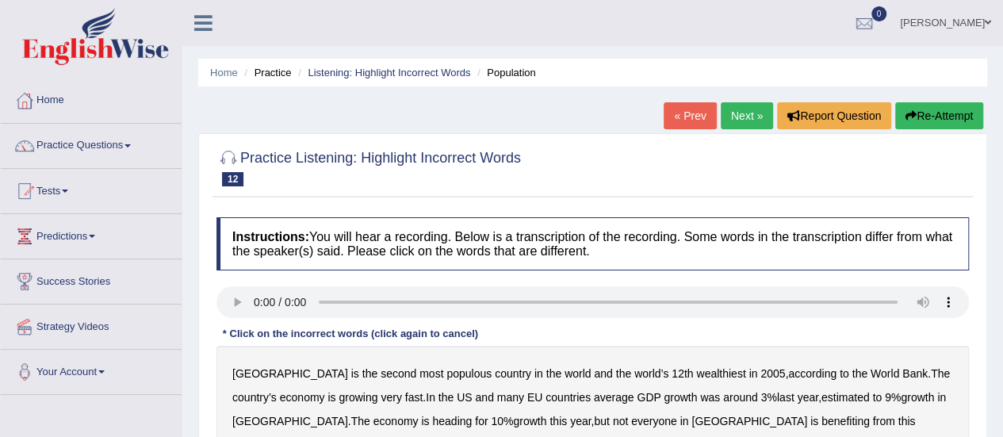
click at [693, 115] on link "« Prev" at bounding box center [689, 115] width 52 height 27
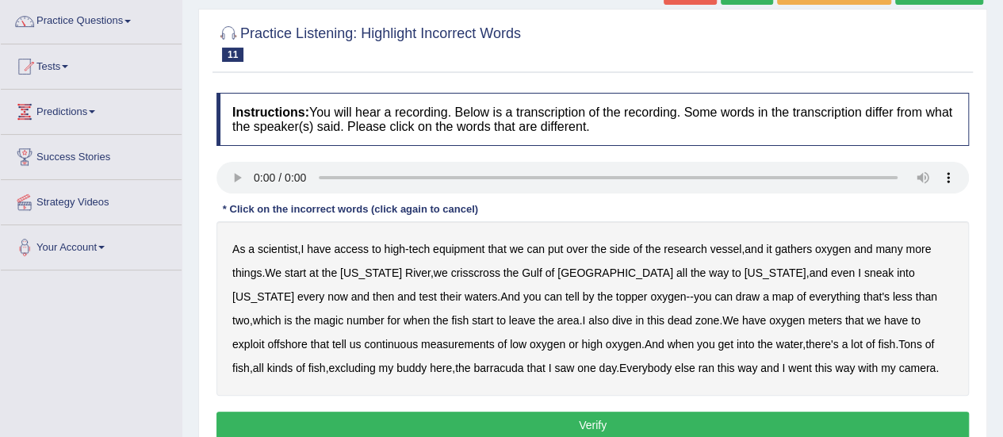
scroll to position [127, 0]
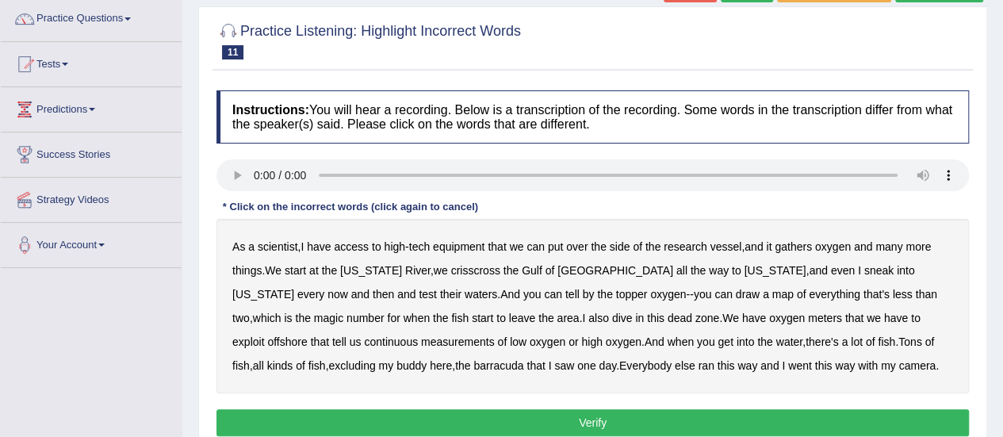
click at [793, 243] on b "gathers" at bounding box center [792, 246] width 37 height 13
click at [616, 295] on b "topper" at bounding box center [632, 294] width 32 height 13
click at [264, 335] on b "exploit" at bounding box center [248, 341] width 32 height 13
click at [806, 326] on div "As a scientist , I have access to high - tech equipment that we can put over th…" at bounding box center [592, 306] width 752 height 174
click at [307, 335] on b "offshore" at bounding box center [287, 341] width 40 height 13
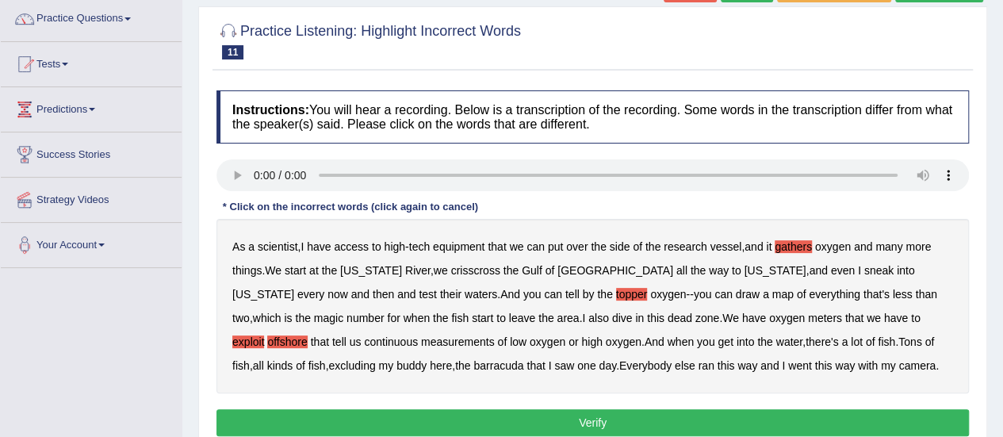
click at [713, 323] on div "As a scientist , I have access to high - tech equipment that we can put over th…" at bounding box center [592, 306] width 752 height 174
click at [328, 359] on b "excluding" at bounding box center [351, 365] width 47 height 13
click at [368, 413] on button "Verify" at bounding box center [592, 422] width 752 height 27
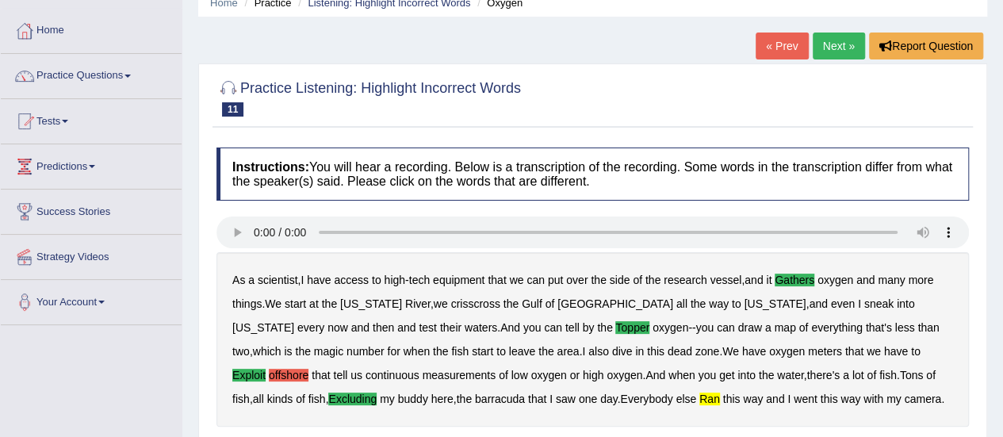
scroll to position [0, 0]
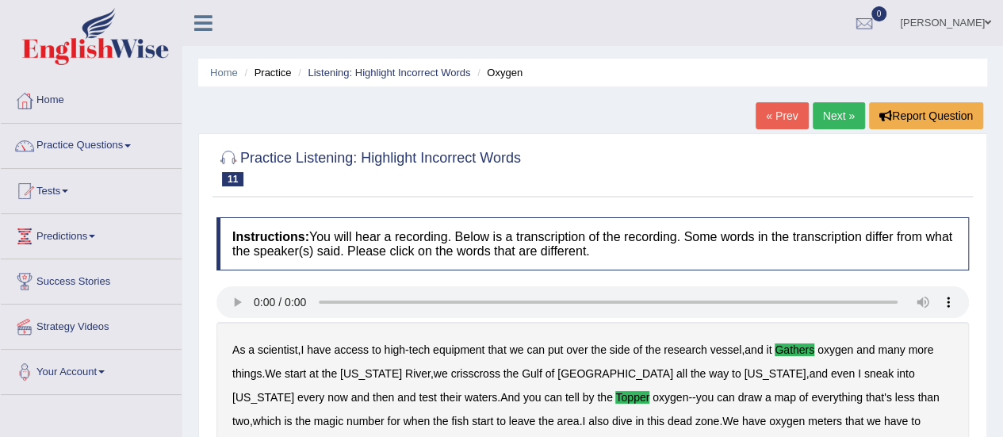
click at [835, 110] on link "Next »" at bounding box center [838, 115] width 52 height 27
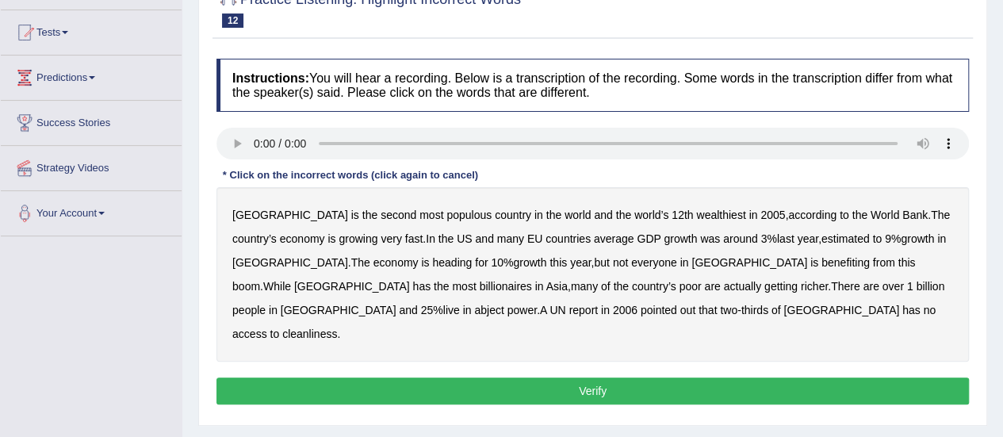
scroll to position [127, 0]
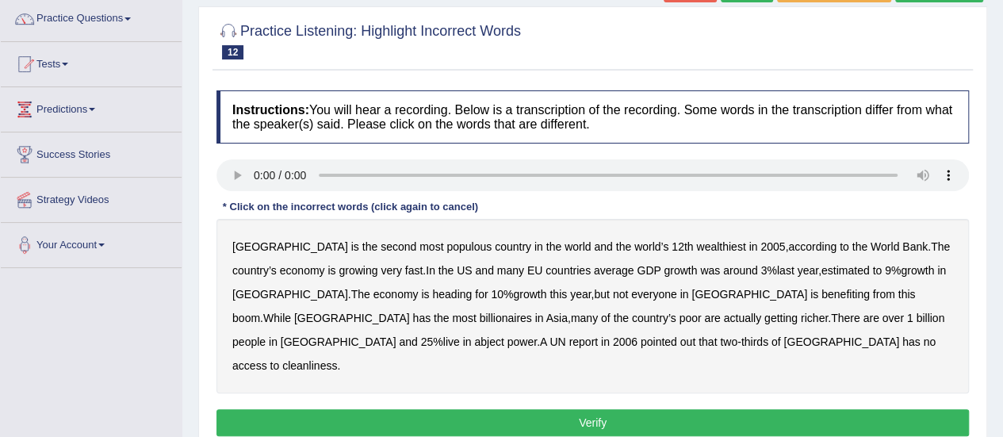
click at [821, 268] on b "estimated" at bounding box center [845, 270] width 48 height 13
click at [337, 359] on b "cleanliness" at bounding box center [309, 365] width 55 height 13
click at [330, 269] on div "India is the second most populous country in the world and the world’s 12th wea…" at bounding box center [592, 306] width 752 height 174
click at [800, 315] on b "richer" at bounding box center [813, 317] width 27 height 13
click at [537, 335] on b "power" at bounding box center [521, 341] width 29 height 13
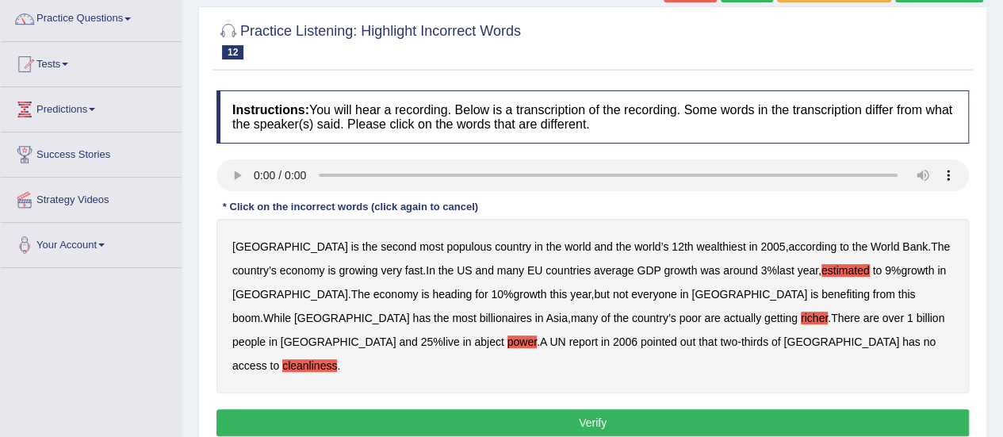
click at [704, 236] on div "India is the second most populous country in the world and the world’s 12th wea…" at bounding box center [592, 306] width 752 height 174
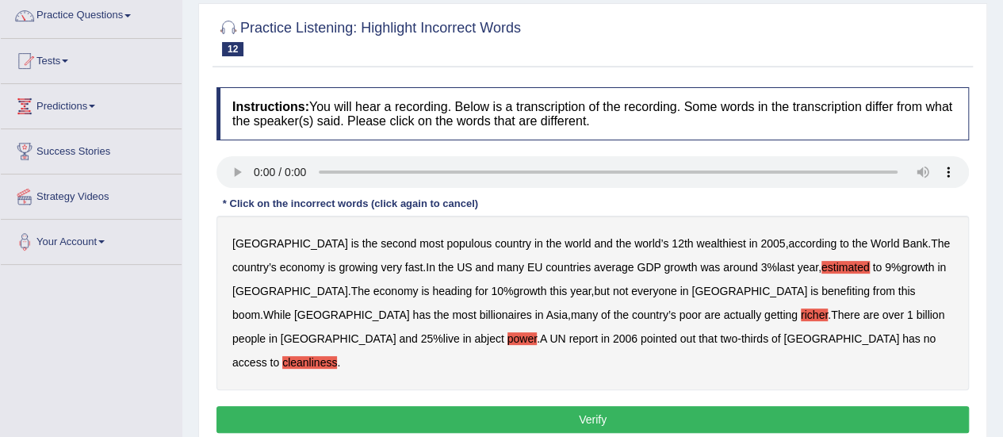
click at [452, 288] on div "India is the second most populous country in the world and the world’s 12th wea…" at bounding box center [592, 303] width 752 height 174
click at [487, 406] on button "Verify" at bounding box center [592, 419] width 752 height 27
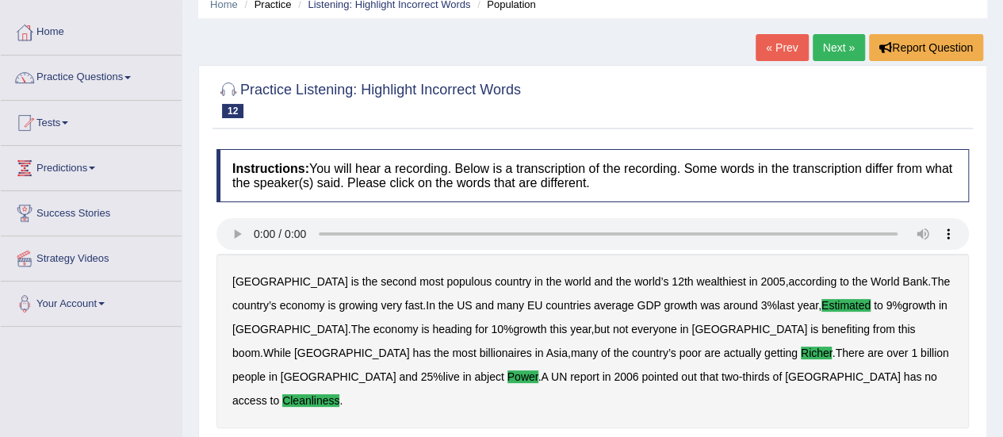
scroll to position [67, 0]
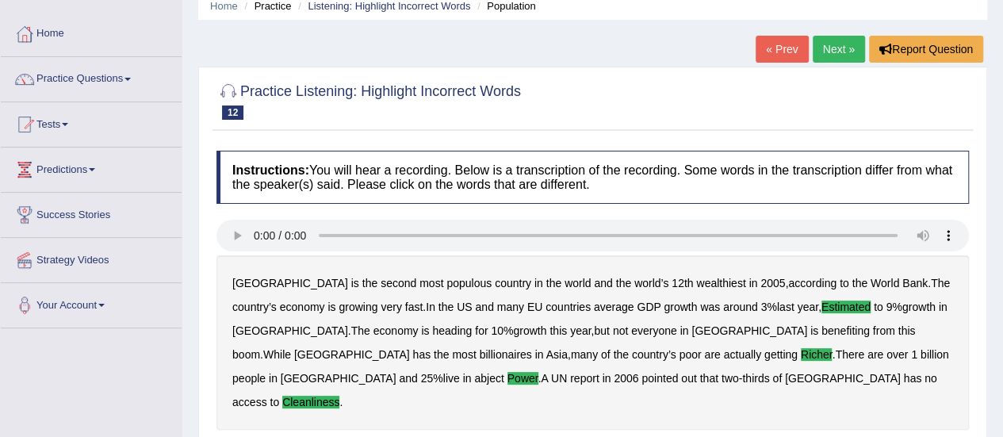
click at [843, 44] on link "Next »" at bounding box center [838, 49] width 52 height 27
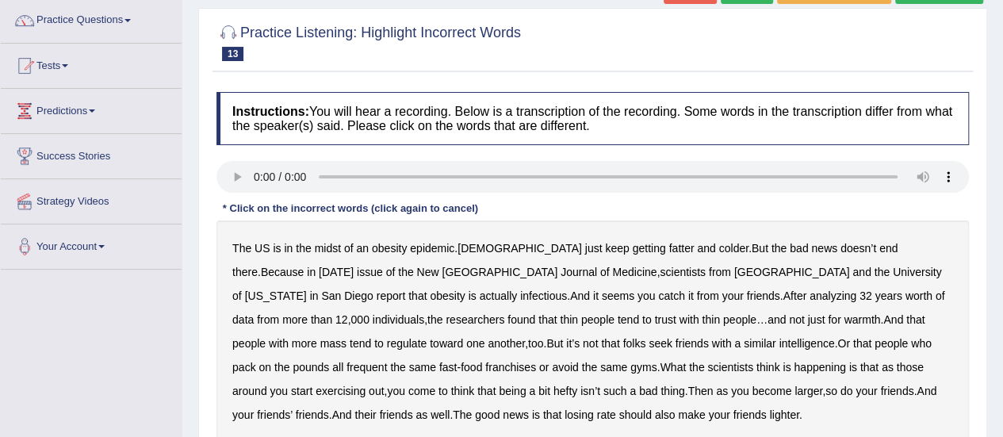
scroll to position [127, 0]
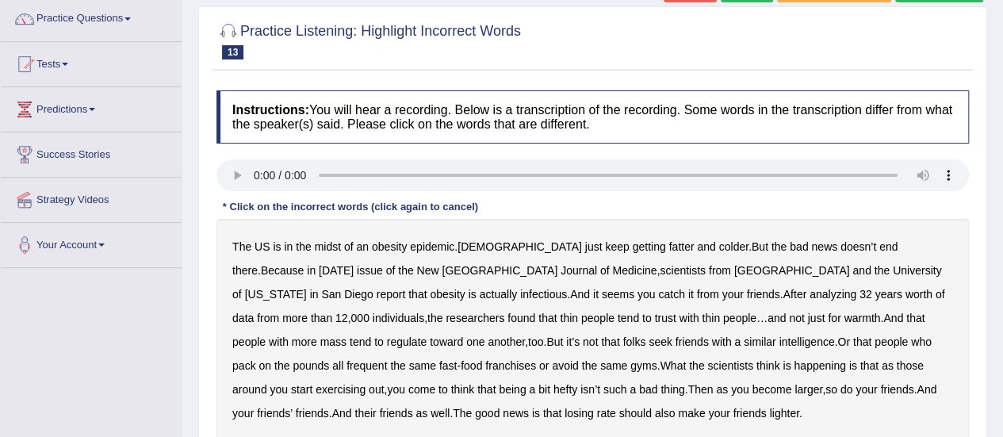
click at [665, 254] on div "The US is in the midst of an obesity epidemic . [DEMOGRAPHIC_DATA] just keep ge…" at bounding box center [592, 330] width 752 height 222
click at [719, 243] on b "colder" at bounding box center [733, 246] width 29 height 13
click at [299, 300] on div "The US is in the midst of an obesity epidemic . [DEMOGRAPHIC_DATA] just keep ge…" at bounding box center [592, 330] width 752 height 222
click at [520, 297] on b "infectious" at bounding box center [543, 294] width 47 height 13
click at [427, 335] on b "regulate" at bounding box center [407, 341] width 40 height 13
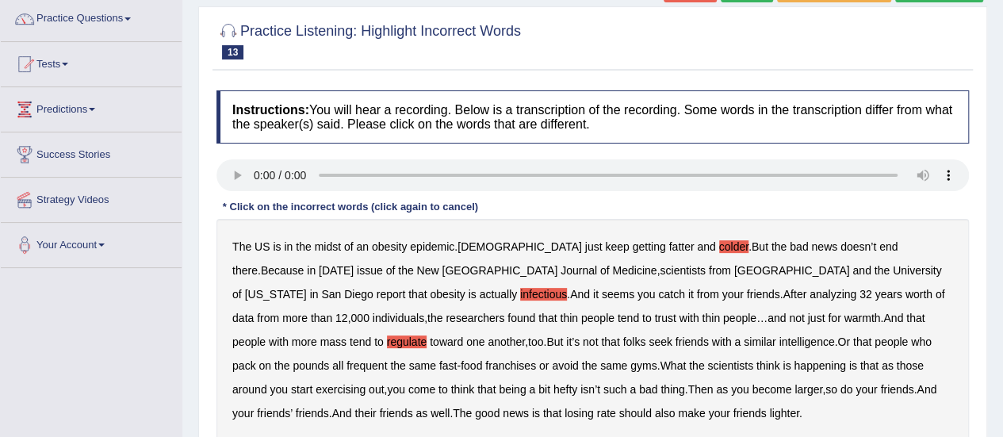
click at [778, 337] on b "intelligence" at bounding box center [805, 341] width 55 height 13
click at [365, 383] on b "exercising" at bounding box center [340, 389] width 50 height 13
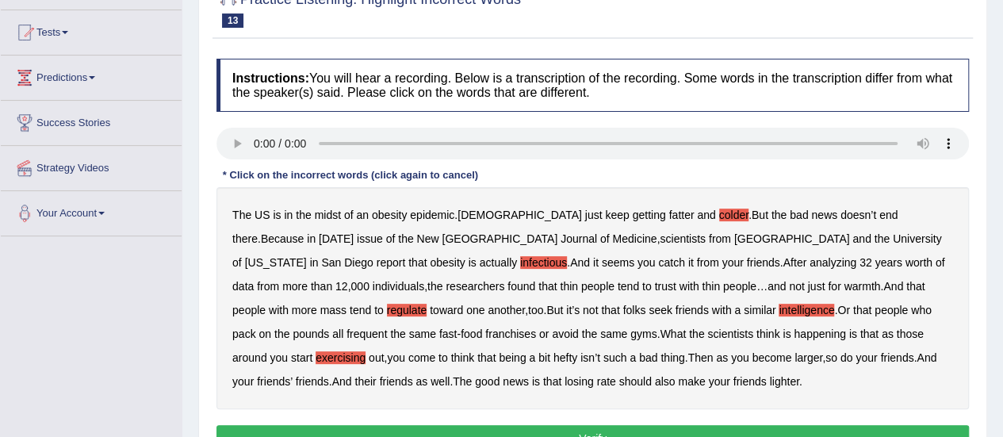
scroll to position [190, 0]
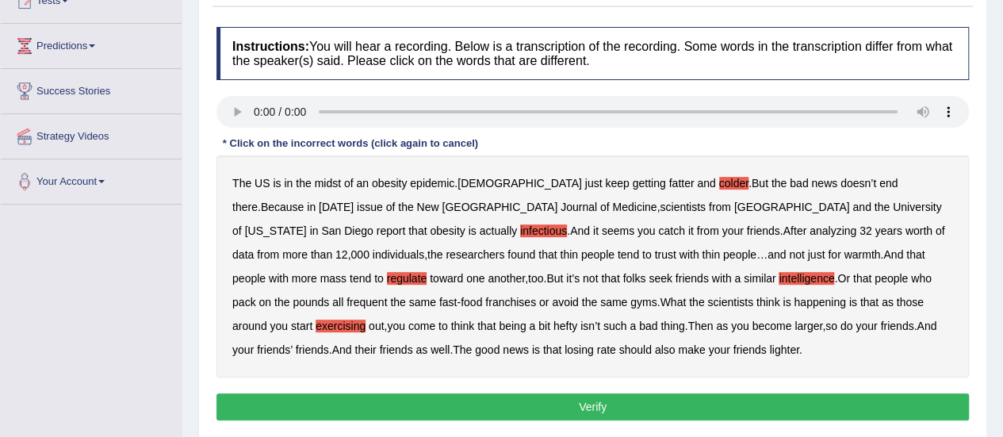
click at [597, 348] on b "rate" at bounding box center [606, 349] width 19 height 13
click at [430, 395] on button "Verify" at bounding box center [592, 406] width 752 height 27
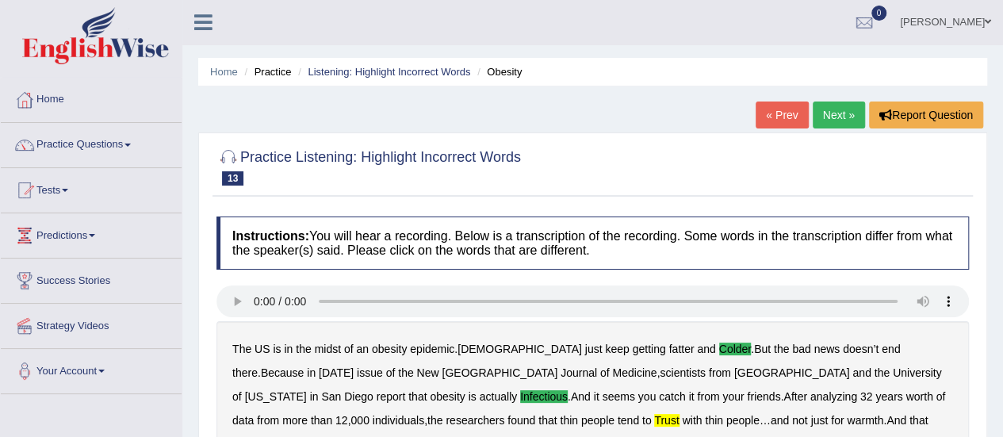
scroll to position [0, 0]
click at [856, 113] on link "Next »" at bounding box center [838, 115] width 52 height 27
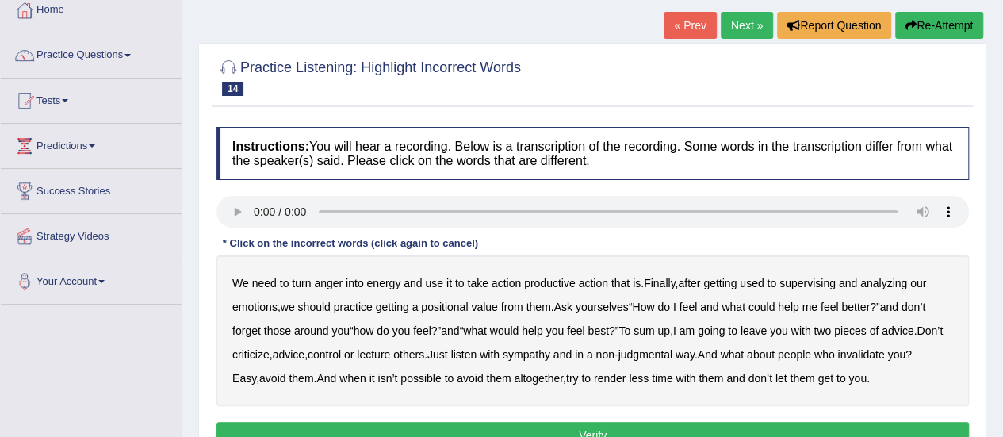
scroll to position [127, 0]
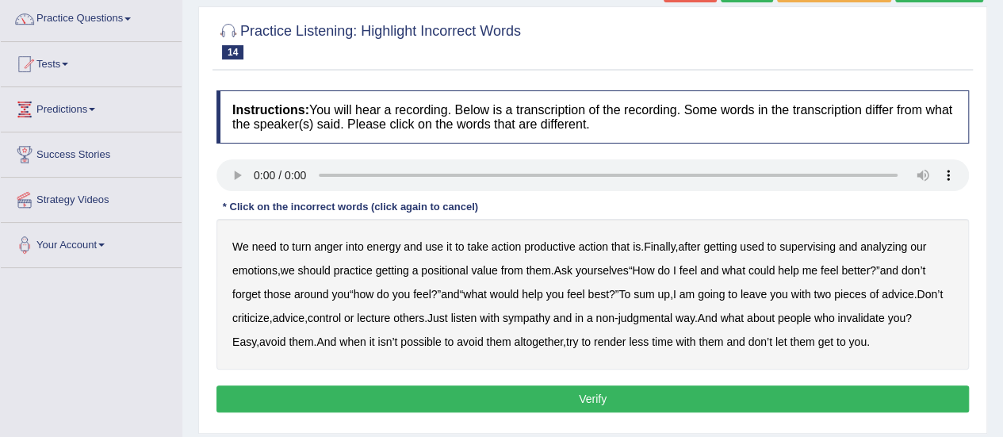
click at [308, 156] on div "Instructions: You will hear a recording. Below is a transcription of the record…" at bounding box center [592, 253] width 760 height 342
click at [830, 245] on b "supervising" at bounding box center [807, 246] width 56 height 13
click at [453, 270] on b "positional" at bounding box center [444, 270] width 47 height 13
click at [304, 318] on b "advice" at bounding box center [289, 317] width 32 height 13
click at [304, 319] on b "advice" at bounding box center [289, 317] width 32 height 13
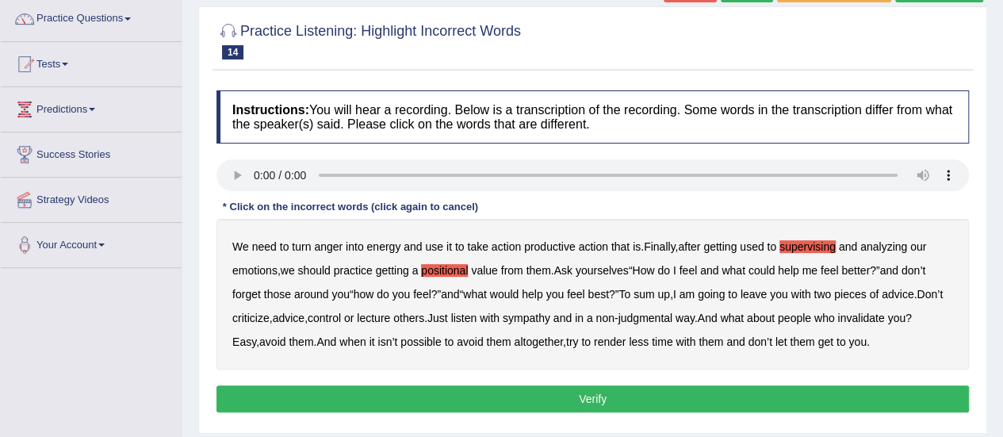
click at [304, 317] on b "advice" at bounding box center [289, 317] width 32 height 13
click at [611, 342] on b "render" at bounding box center [610, 341] width 32 height 13
click at [654, 391] on button "Verify" at bounding box center [592, 398] width 752 height 27
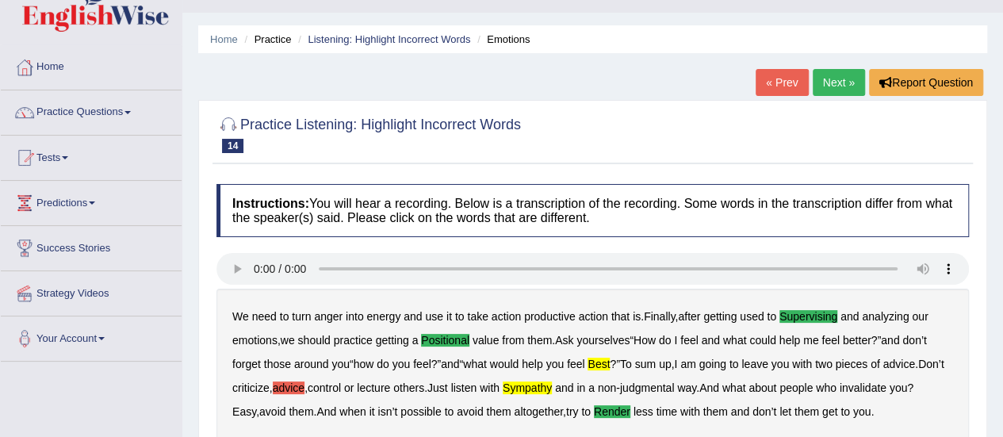
scroll to position [32, 0]
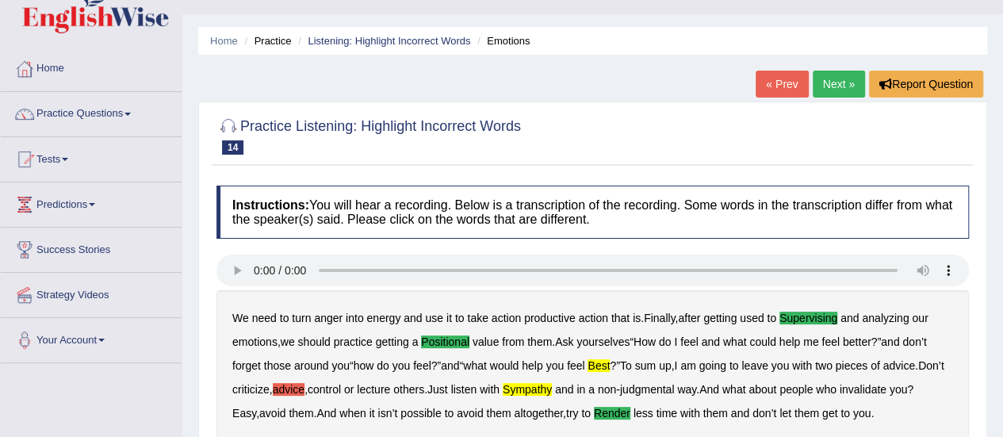
click at [851, 96] on link "Next »" at bounding box center [838, 84] width 52 height 27
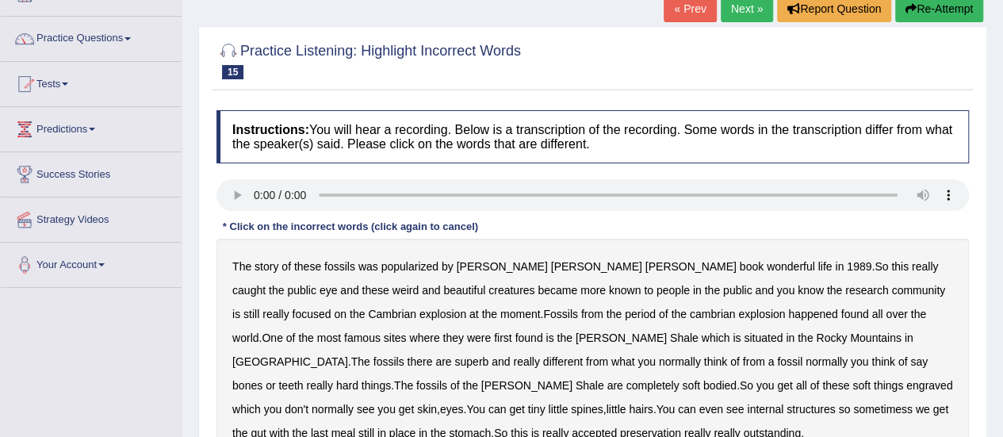
scroll to position [95, 0]
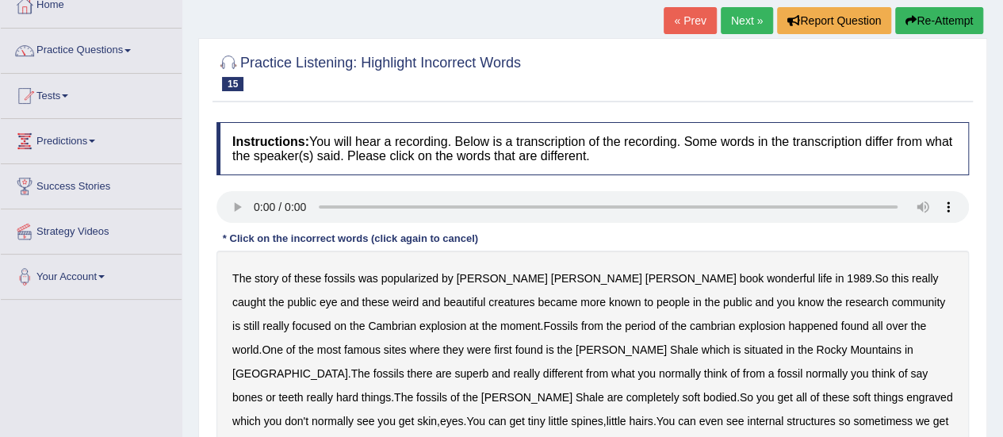
click at [213, 190] on div "Instructions: You will hear a recording. Below is a transcription of the record…" at bounding box center [592, 321] width 760 height 414
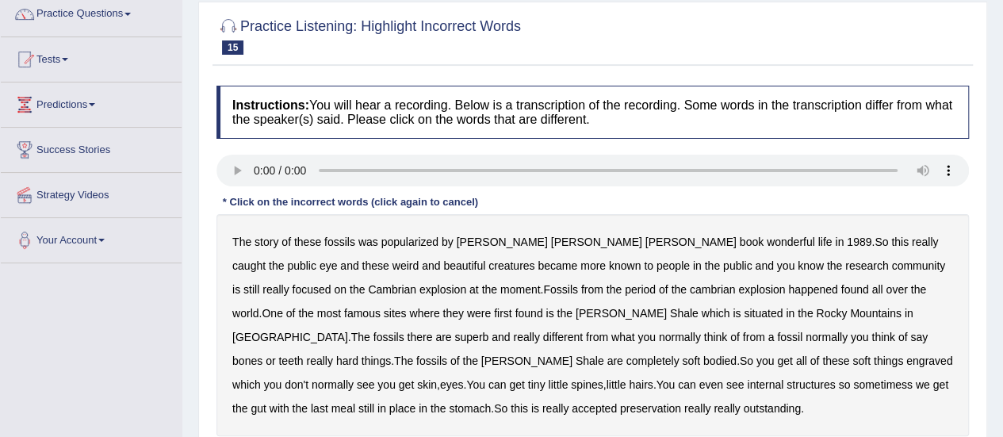
scroll to position [135, 0]
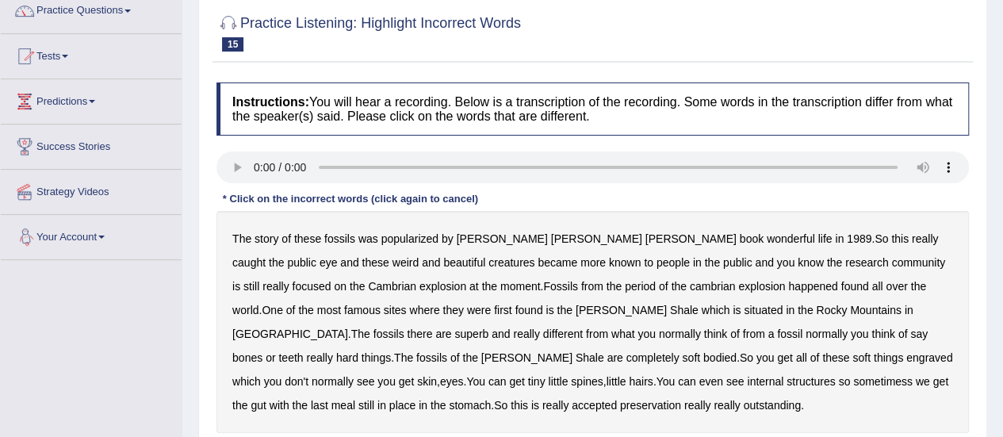
click at [443, 265] on b "beautiful" at bounding box center [464, 262] width 42 height 13
click at [488, 327] on b "superb" at bounding box center [471, 333] width 34 height 13
click at [571, 403] on b "accepted" at bounding box center [593, 405] width 45 height 13
click at [442, 304] on b "they" at bounding box center [452, 310] width 21 height 13
click at [743, 311] on b "situated" at bounding box center [762, 310] width 39 height 13
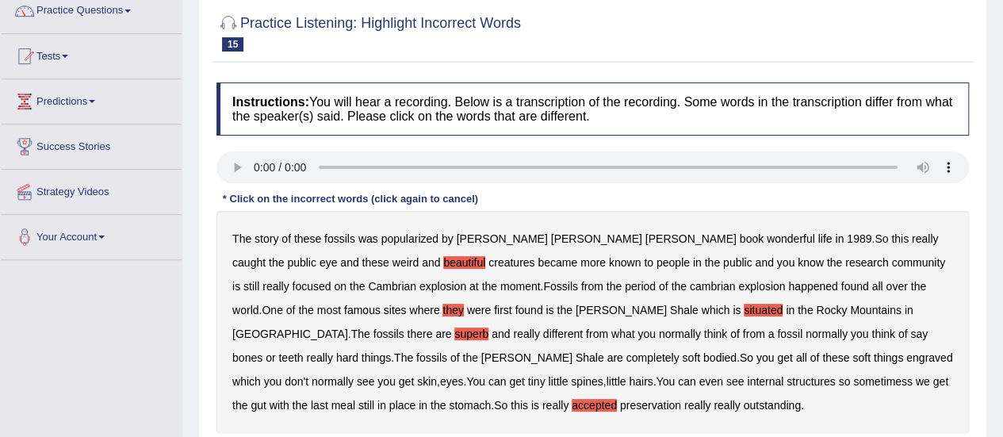
click at [906, 360] on b "engraved" at bounding box center [929, 357] width 46 height 13
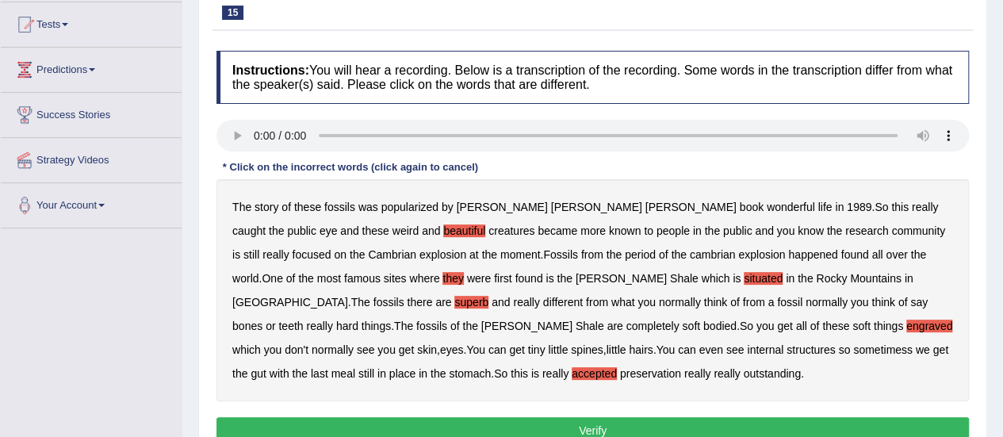
scroll to position [198, 0]
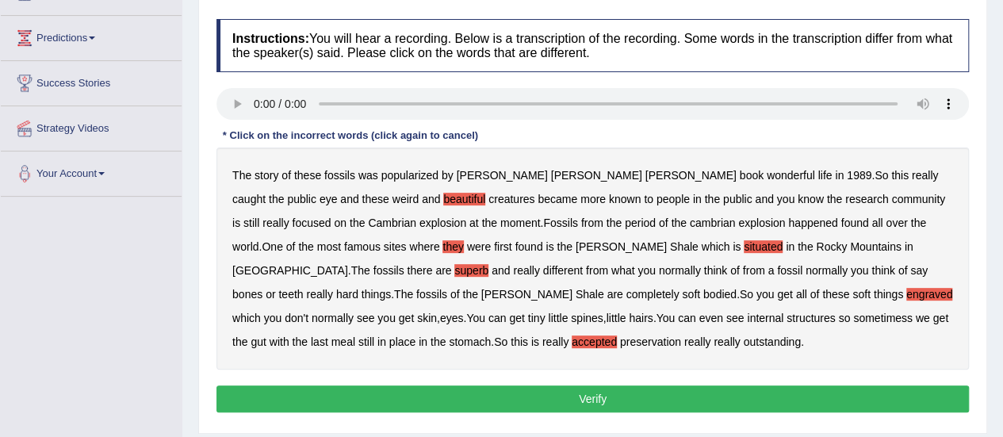
click at [593, 383] on div "Instructions: You will hear a recording. Below is a transcription of the record…" at bounding box center [592, 218] width 760 height 414
click at [593, 388] on button "Verify" at bounding box center [592, 398] width 752 height 27
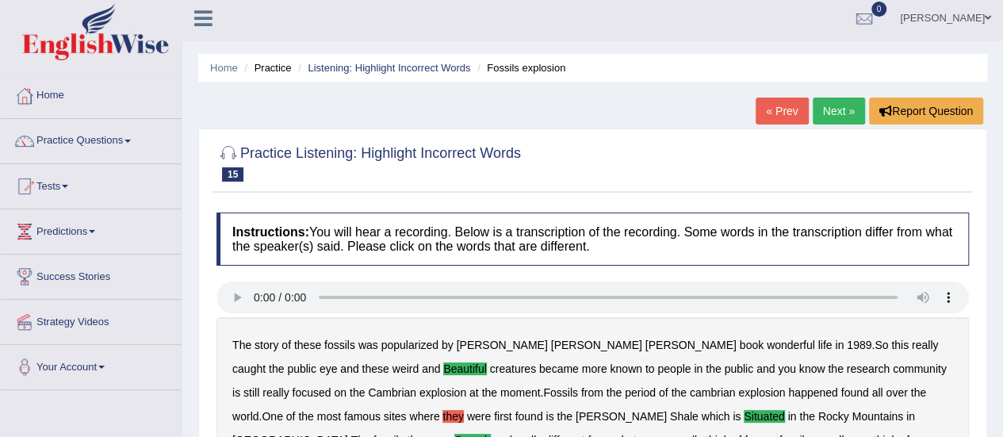
scroll to position [0, 0]
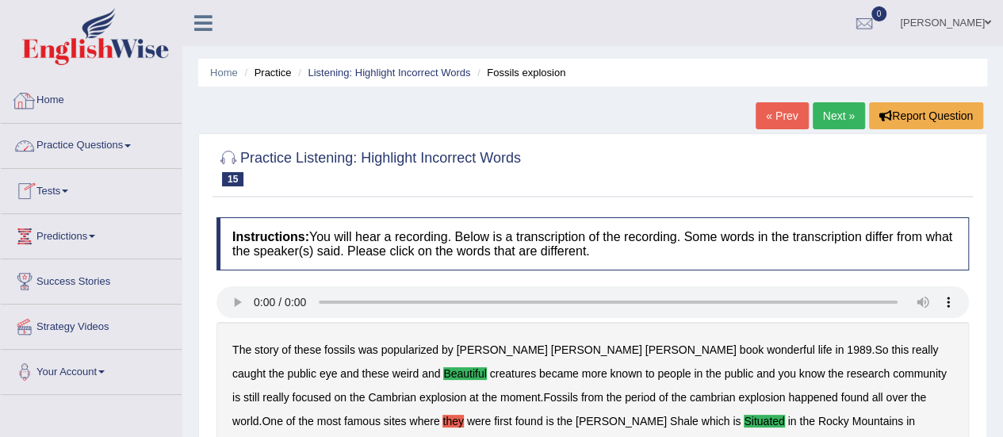
click at [47, 104] on link "Home" at bounding box center [91, 98] width 181 height 40
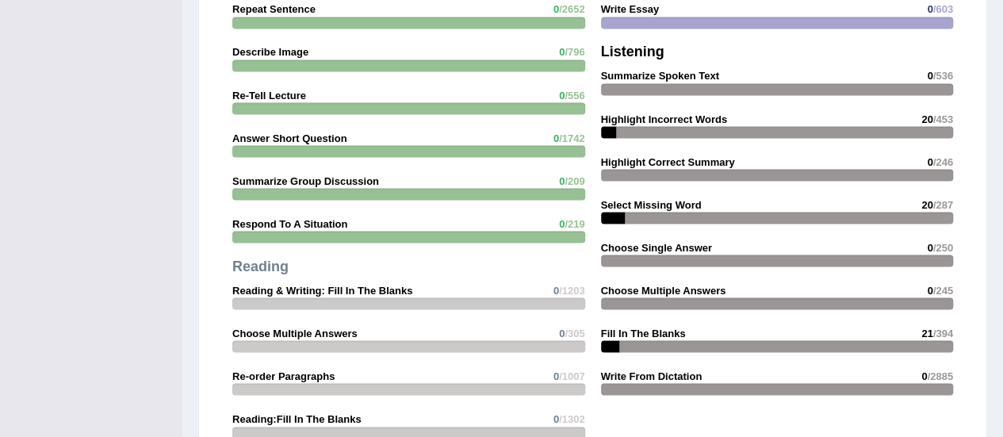
scroll to position [1416, 0]
